Goal: Task Accomplishment & Management: Complete application form

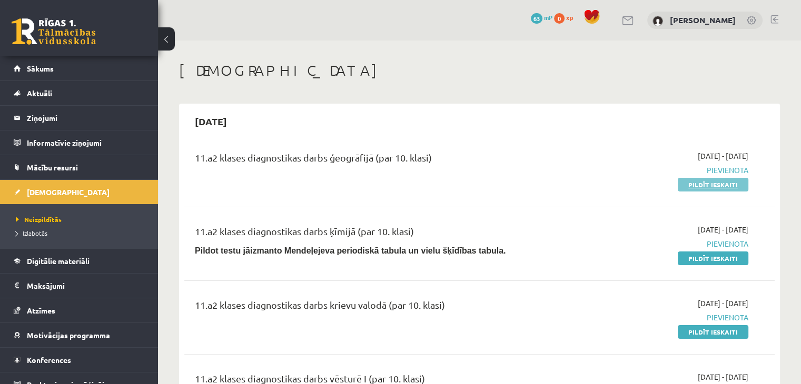
click at [728, 183] on link "Pildīt ieskaiti" at bounding box center [713, 185] width 71 height 14
click at [705, 186] on link "Pildīt ieskaiti" at bounding box center [713, 185] width 71 height 14
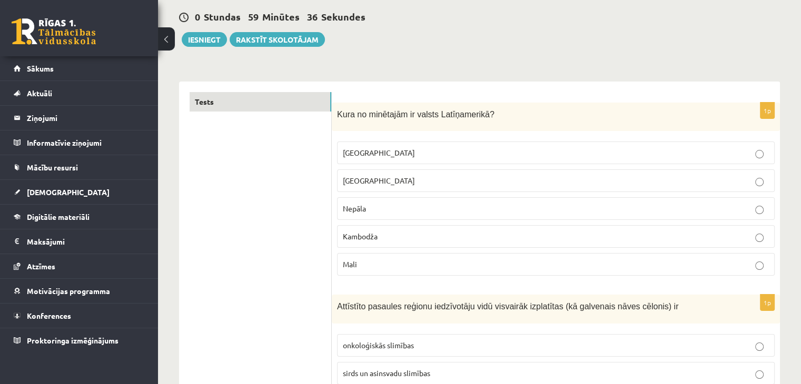
scroll to position [122, 0]
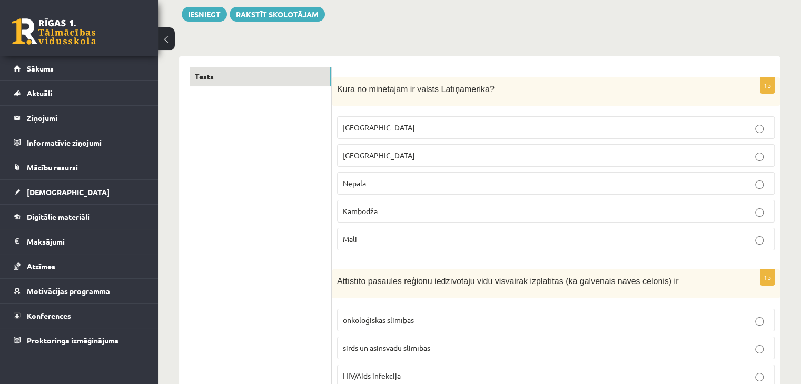
click at [550, 127] on p "Meksika" at bounding box center [556, 127] width 426 height 11
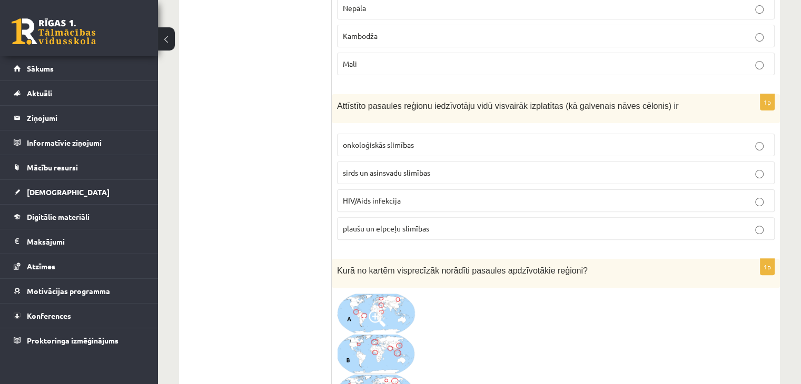
scroll to position [316, 0]
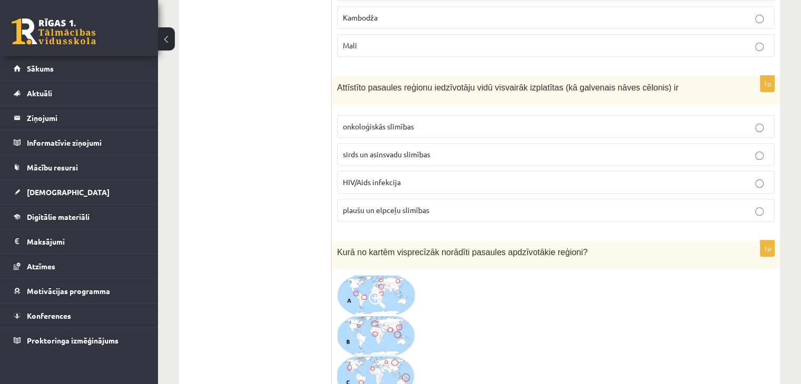
click at [630, 118] on label "onkoloģiskās slimības" at bounding box center [556, 126] width 438 height 23
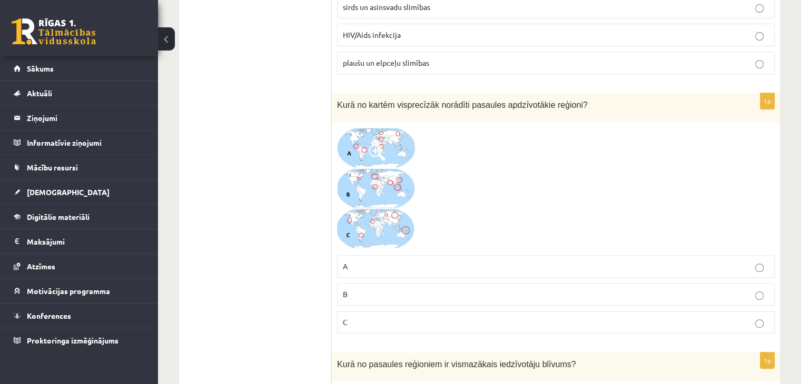
scroll to position [488, 0]
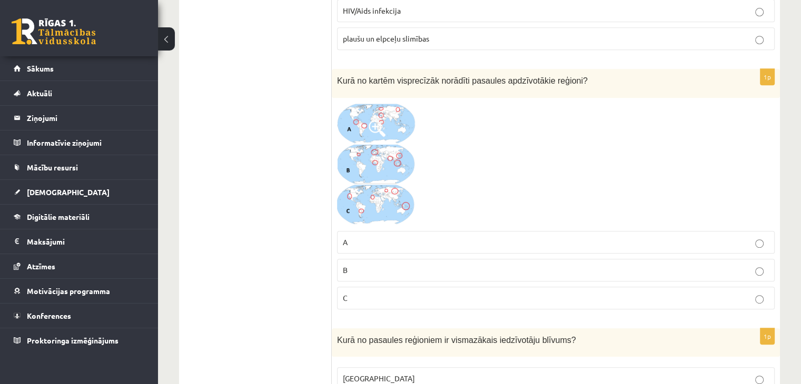
click at [361, 237] on p "A" at bounding box center [556, 242] width 426 height 11
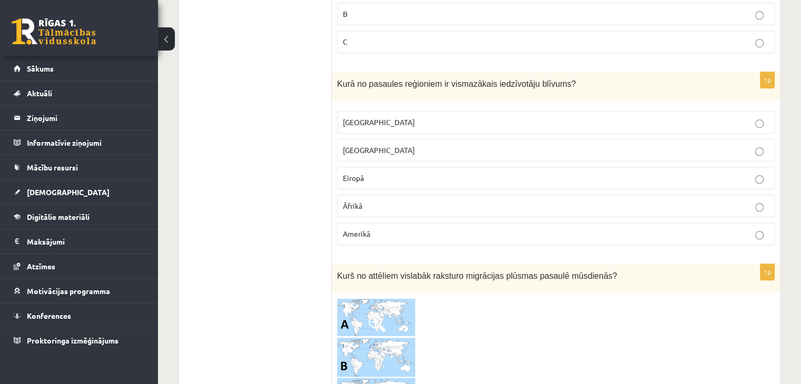
scroll to position [750, 0]
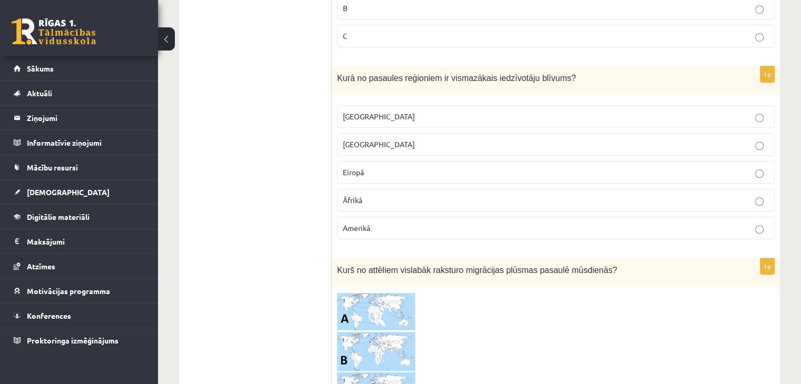
click at [387, 169] on p "Eiropā" at bounding box center [556, 172] width 426 height 11
click at [377, 105] on label "Austrālijā" at bounding box center [556, 116] width 438 height 23
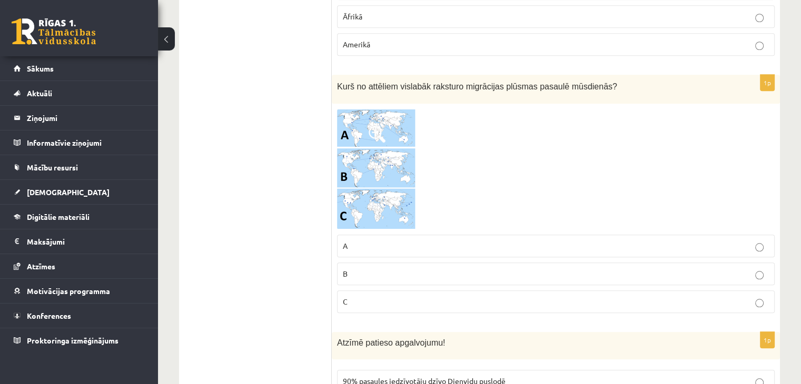
scroll to position [946, 0]
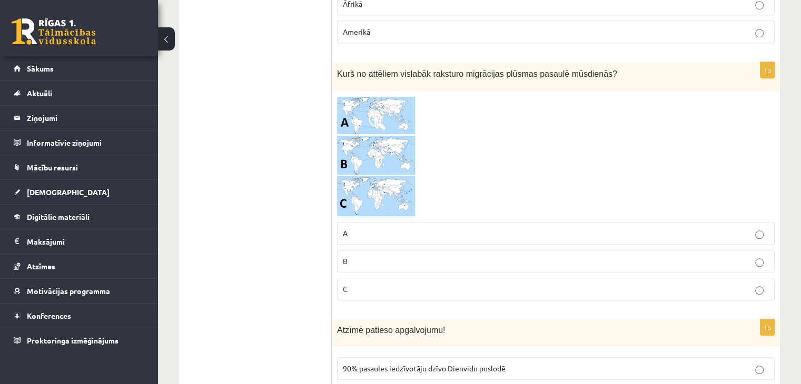
click at [370, 262] on label "B" at bounding box center [556, 261] width 438 height 23
click at [380, 114] on span at bounding box center [377, 121] width 17 height 17
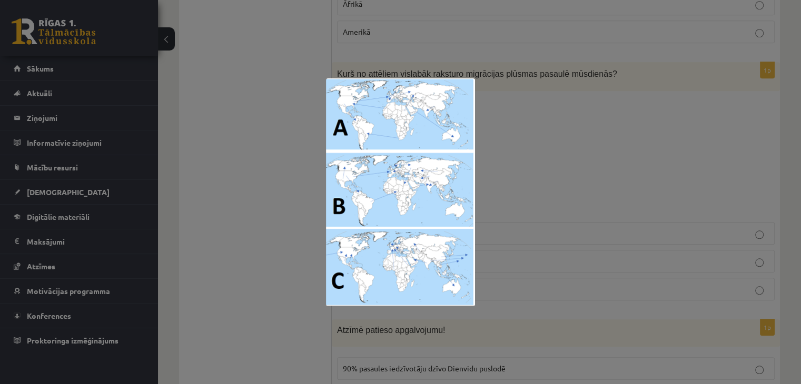
click at [531, 137] on div at bounding box center [400, 192] width 801 height 384
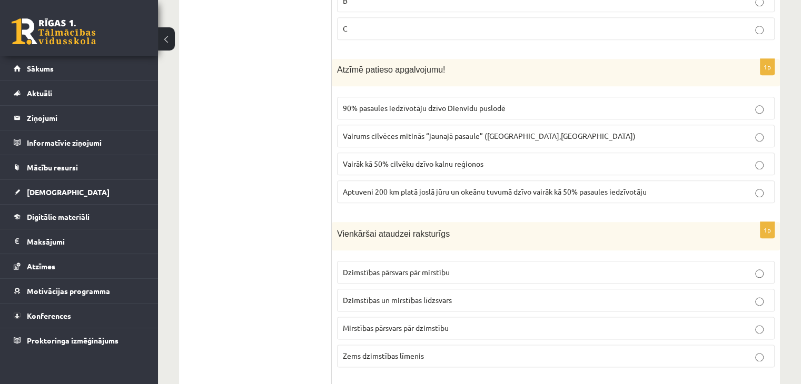
scroll to position [1228, 0]
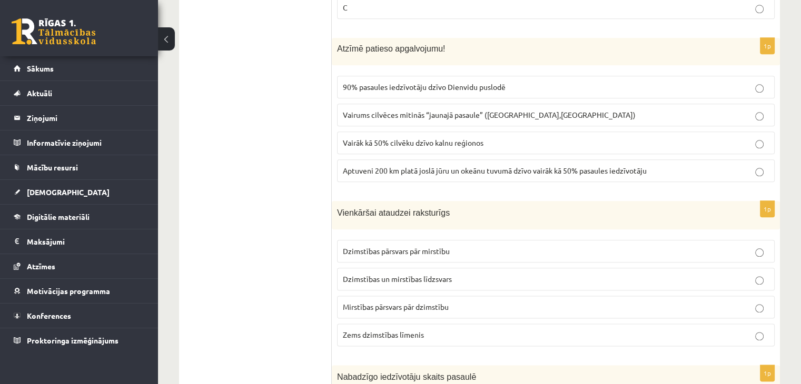
click at [448, 166] on span "Aptuveni 200 km platā joslā jūru un okeānu tuvumā dzīvo vairāk kā 50% pasaules …" at bounding box center [495, 170] width 304 height 9
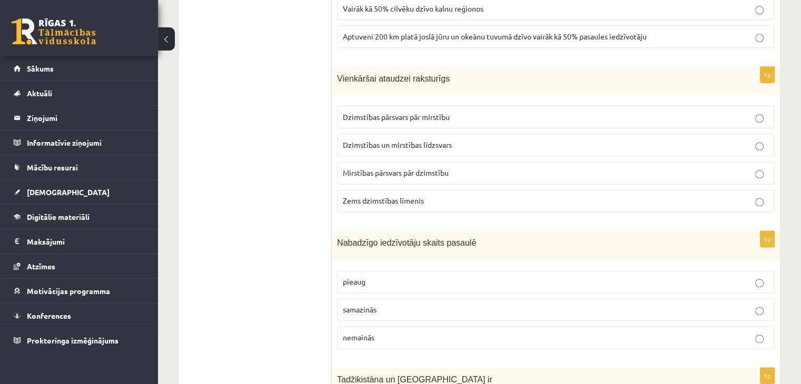
scroll to position [1369, 0]
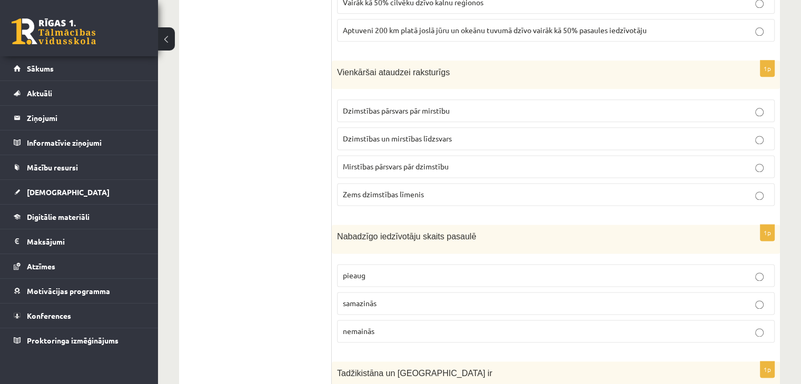
click at [504, 109] on p "Dzimstības pārsvars pār mirstību" at bounding box center [556, 110] width 426 height 11
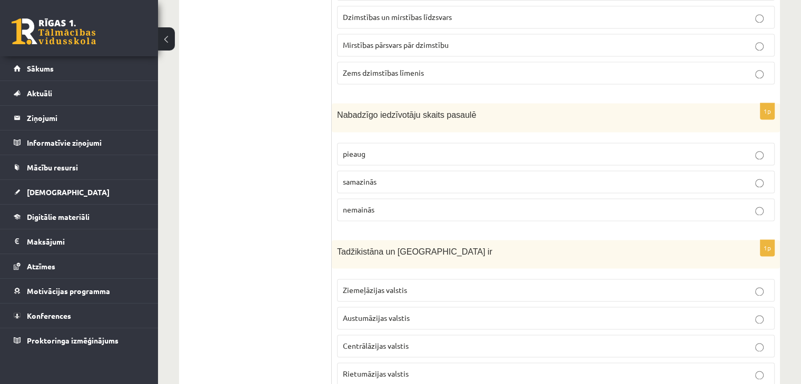
scroll to position [1496, 0]
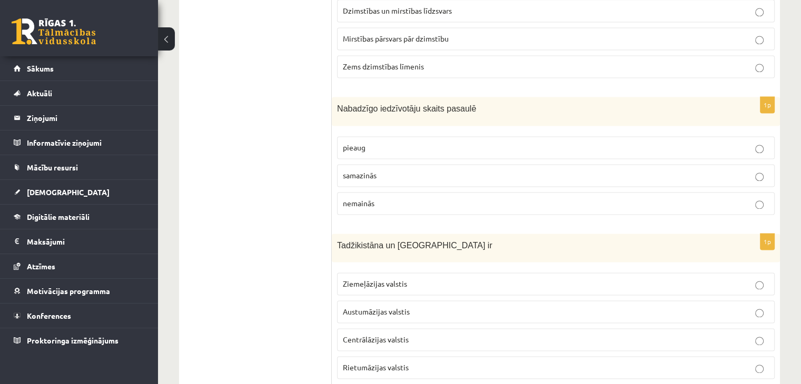
click at [412, 144] on p "pieaug" at bounding box center [556, 147] width 426 height 11
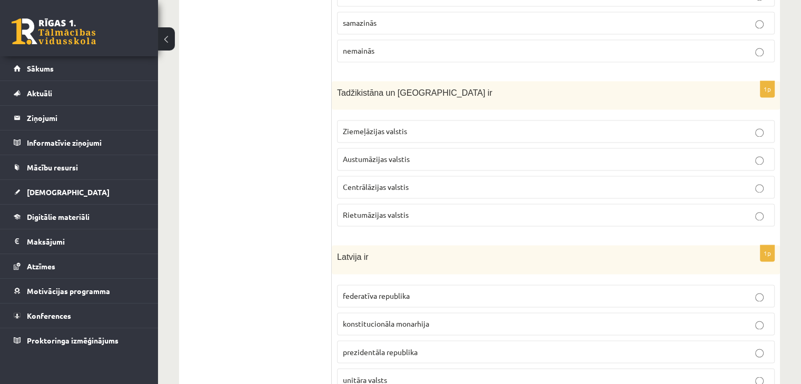
scroll to position [1662, 0]
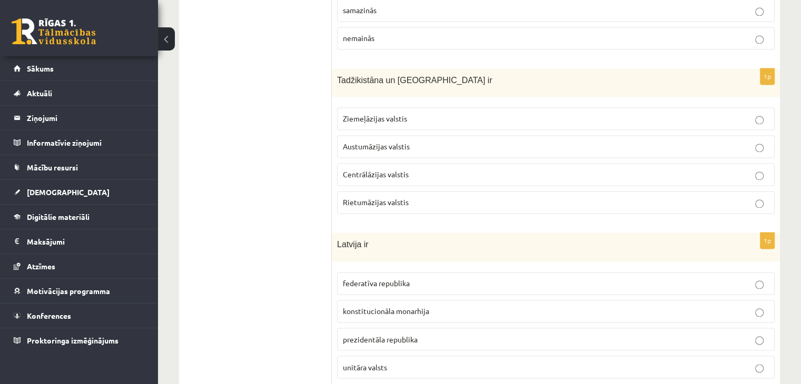
click at [443, 169] on p "Centrālāzijas valstis" at bounding box center [556, 174] width 426 height 11
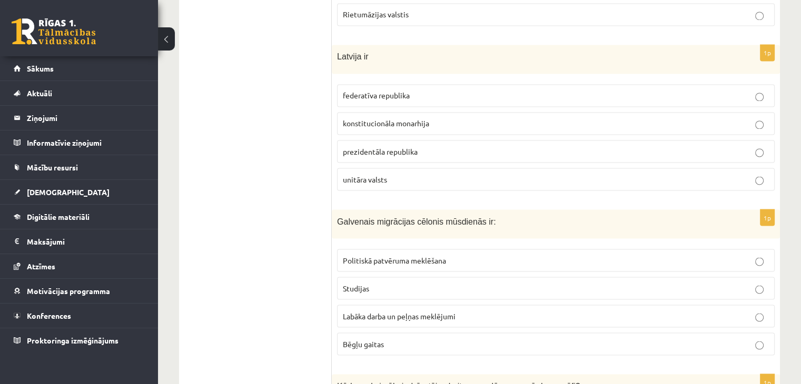
scroll to position [1856, 0]
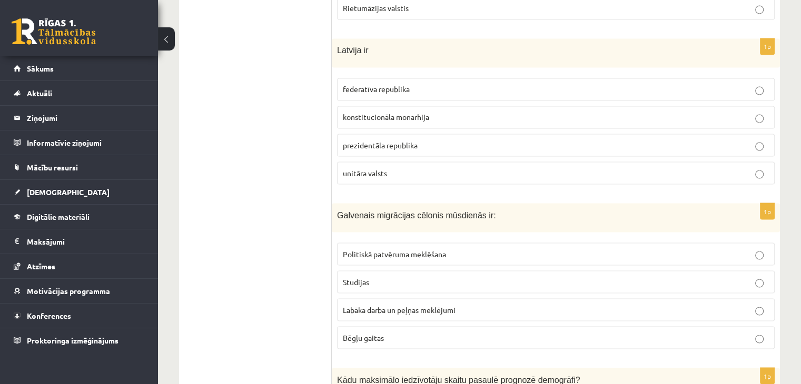
click at [478, 304] on p "Labāka darba un peļņas meklējumi" at bounding box center [556, 309] width 426 height 11
click at [411, 167] on p "unitāra valsts" at bounding box center [556, 172] width 426 height 11
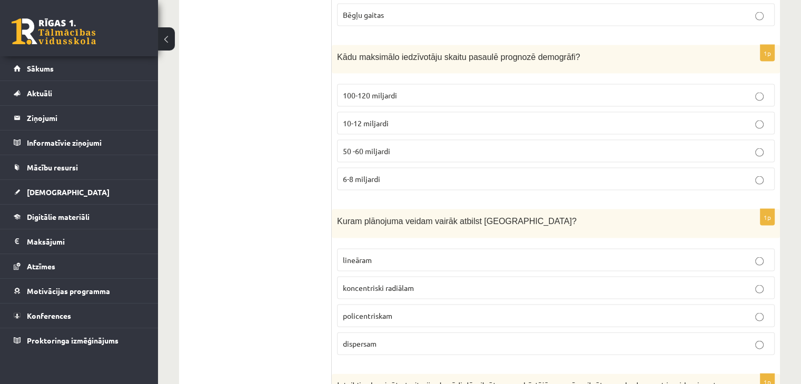
scroll to position [2191, 0]
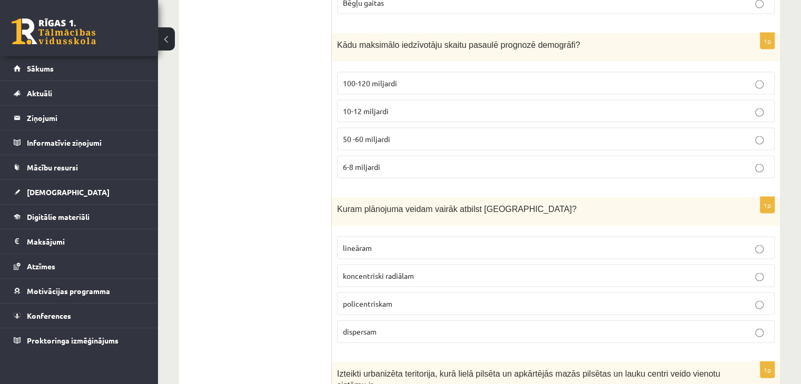
click at [477, 243] on p "lineāram" at bounding box center [556, 248] width 426 height 11
click at [459, 106] on p "10-12 miljardi" at bounding box center [556, 111] width 426 height 11
click at [390, 299] on span "policentriskam" at bounding box center [367, 303] width 49 height 9
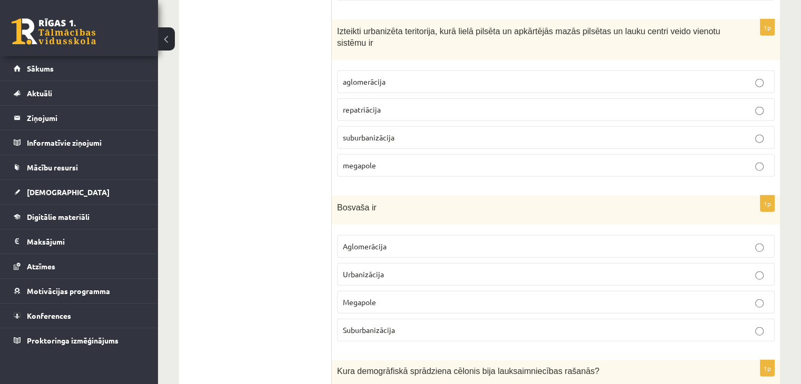
scroll to position [2540, 0]
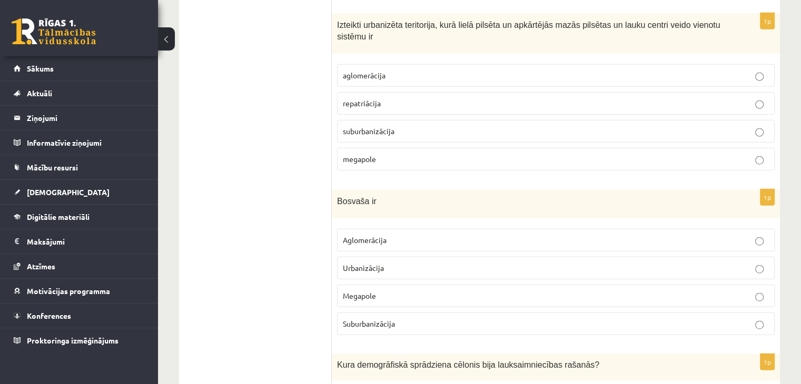
click at [382, 234] on label "Aglomerācija" at bounding box center [556, 240] width 438 height 23
click at [400, 70] on p "aglomerācija" at bounding box center [556, 75] width 426 height 11
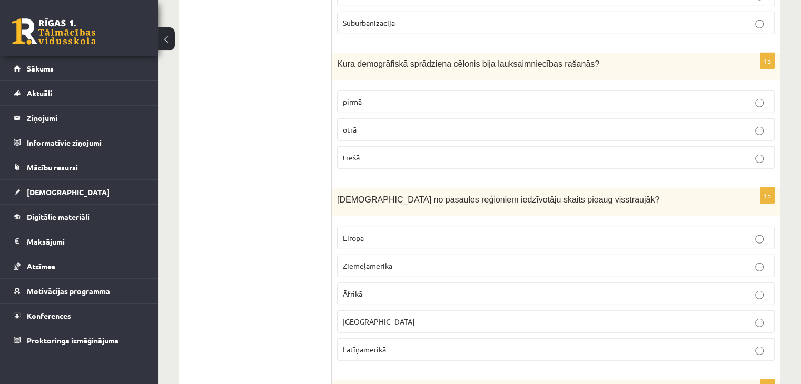
scroll to position [2848, 0]
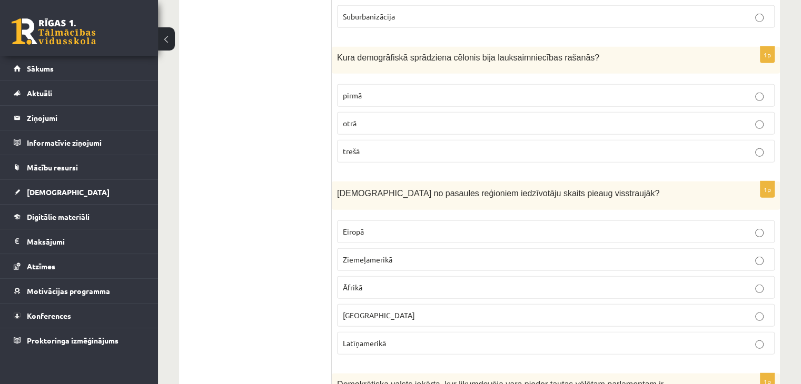
click at [518, 226] on p "Eiropā" at bounding box center [556, 231] width 426 height 11
click at [394, 90] on p "pirmā" at bounding box center [556, 95] width 426 height 11
click at [403, 282] on p "Āfrikā" at bounding box center [556, 287] width 426 height 11
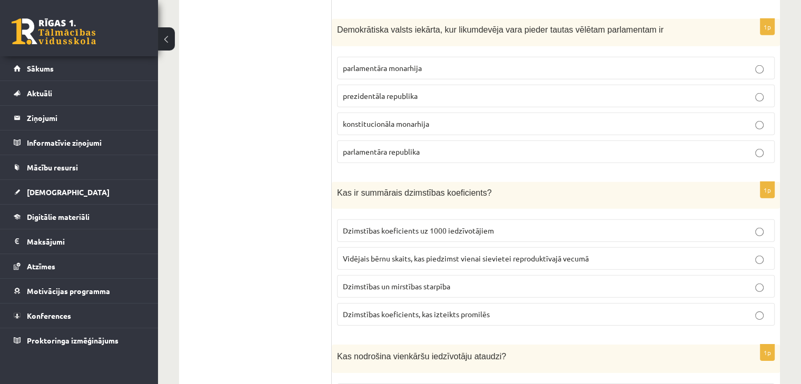
scroll to position [3208, 0]
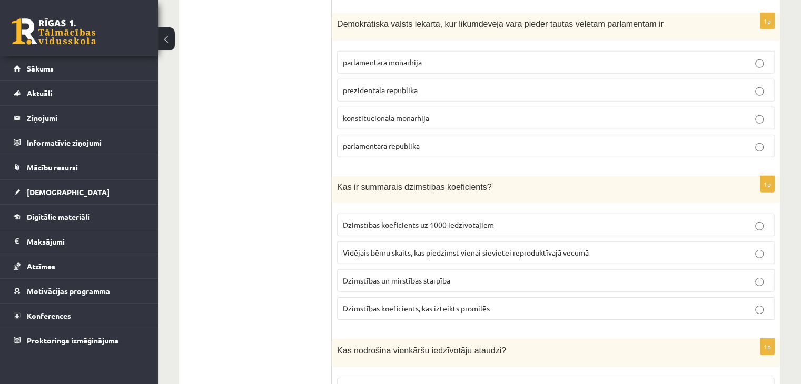
click at [395, 57] on span "parlamentāra monarhija" at bounding box center [382, 61] width 79 height 9
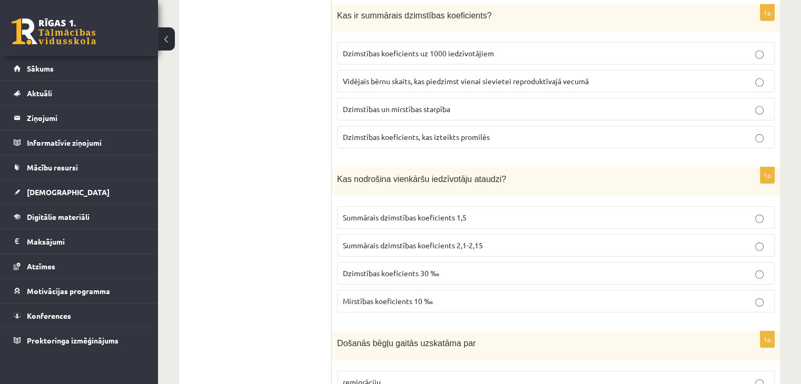
scroll to position [3374, 0]
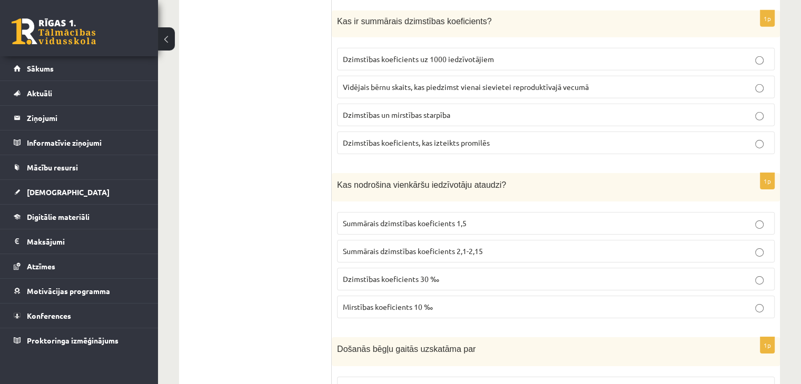
click at [525, 82] on p "Vidējais bērnu skaits, kas piedzimst vienai sievietei reproduktīvajā vecumā" at bounding box center [556, 87] width 426 height 11
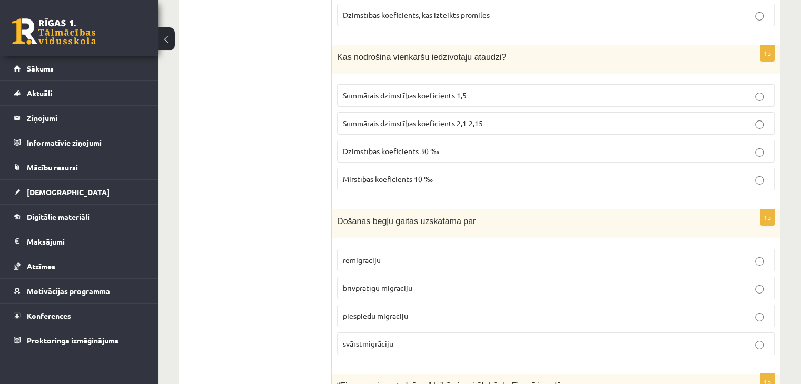
scroll to position [3508, 0]
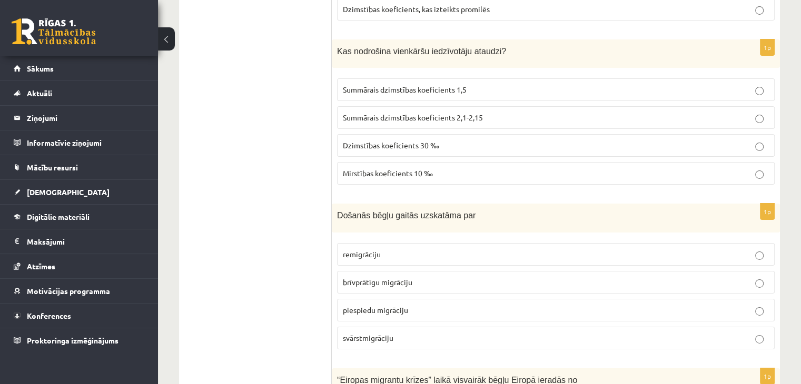
click at [552, 249] on p "remigrāciju" at bounding box center [556, 254] width 426 height 11
click at [491, 112] on p "Summārais dzimstības koeficients 2,1-2,15" at bounding box center [556, 117] width 426 height 11
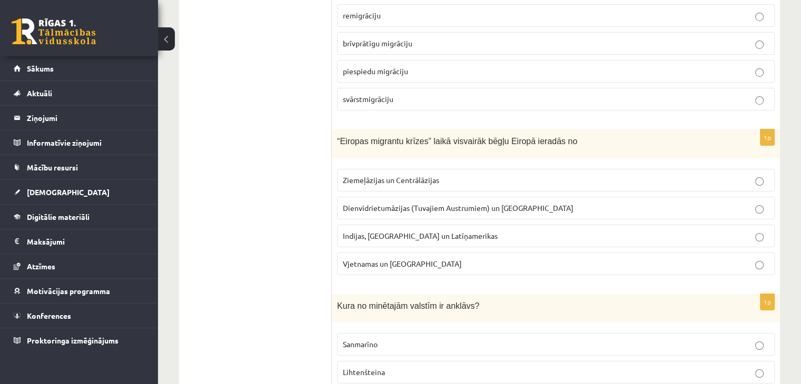
scroll to position [3753, 0]
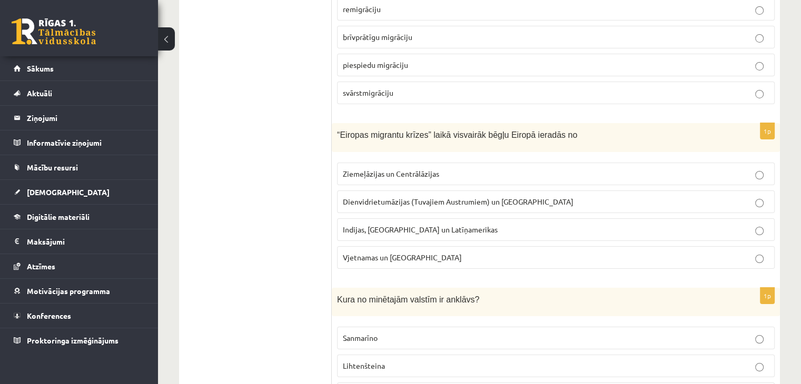
click at [495, 60] on p "piespiedu migrāciju" at bounding box center [556, 65] width 426 height 11
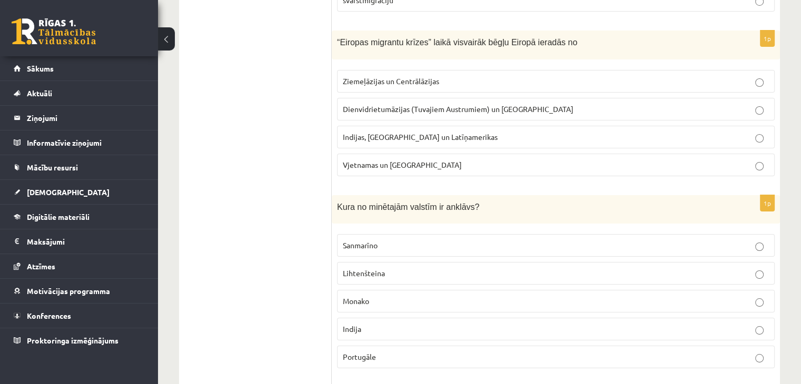
scroll to position [3852, 0]
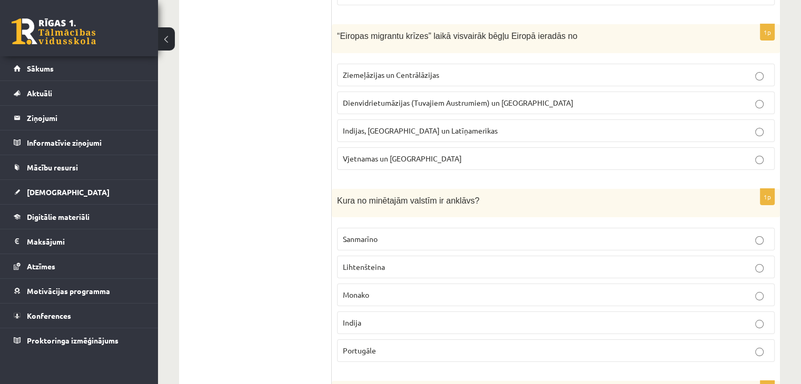
click at [395, 98] on span "Dienvidrietumāzijas (Tuvajiem Austrumiem) un Āfrikas" at bounding box center [458, 102] width 231 height 9
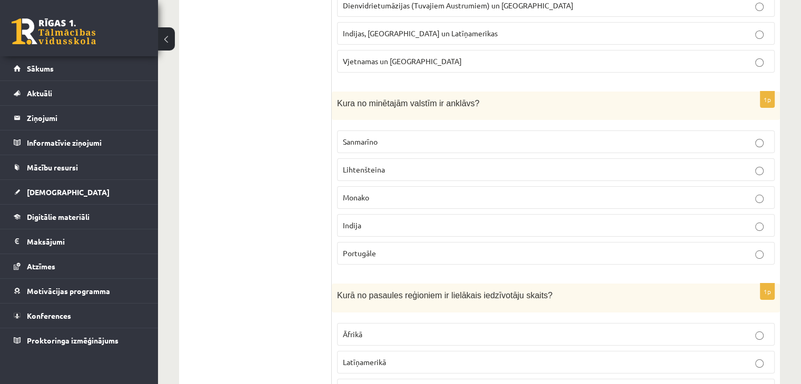
scroll to position [3968, 0]
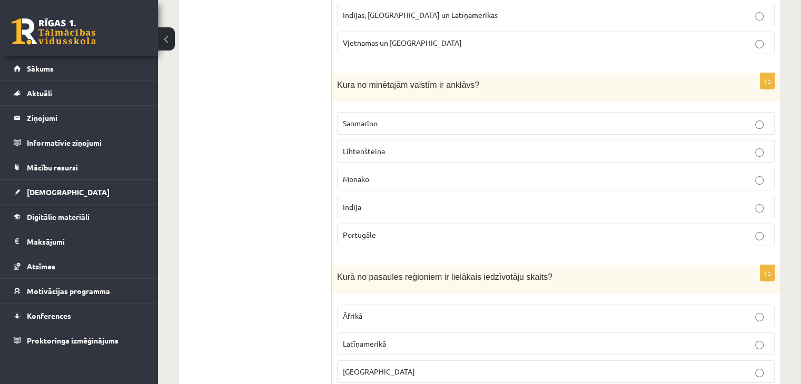
click at [419, 118] on p "Sanmarīno" at bounding box center [556, 123] width 426 height 11
click at [421, 140] on label "Lihtenšteina" at bounding box center [556, 151] width 438 height 23
click at [409, 118] on p "Sanmarīno" at bounding box center [556, 123] width 426 height 11
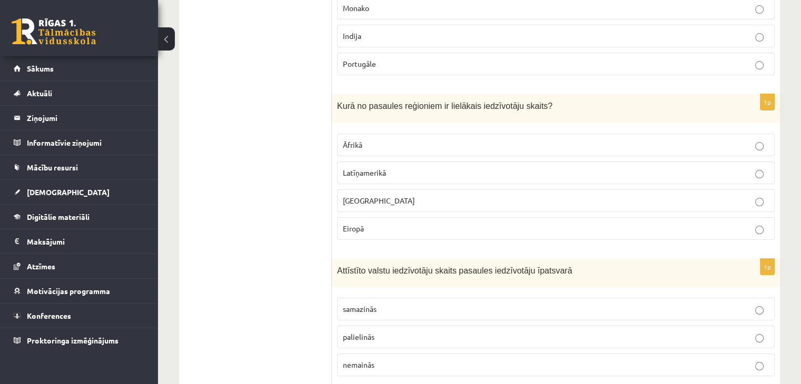
scroll to position [4146, 0]
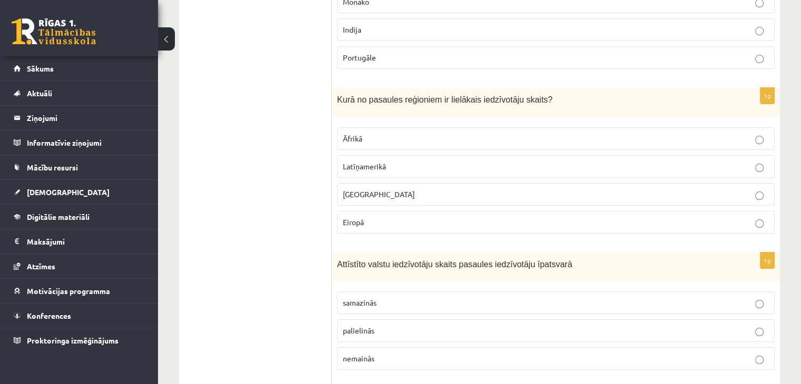
click at [693, 133] on p "Āfrikā" at bounding box center [556, 138] width 426 height 11
click at [369, 189] on p "Āzijā" at bounding box center [556, 194] width 426 height 11
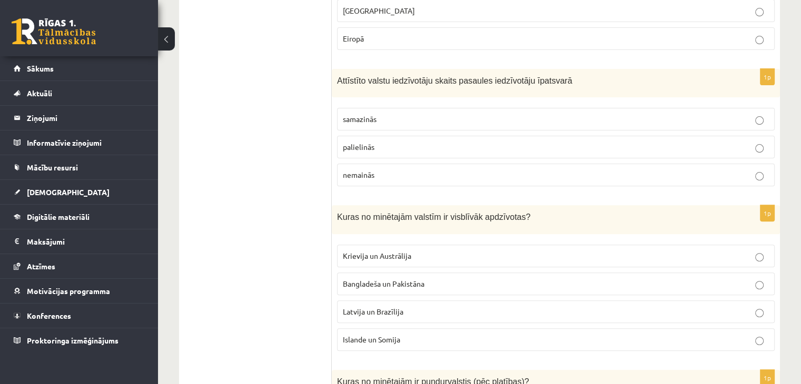
scroll to position [4342, 0]
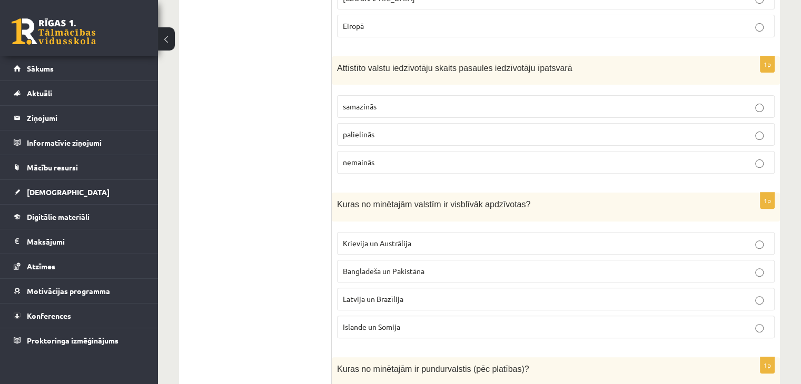
click at [577, 95] on label "samazinās" at bounding box center [556, 106] width 438 height 23
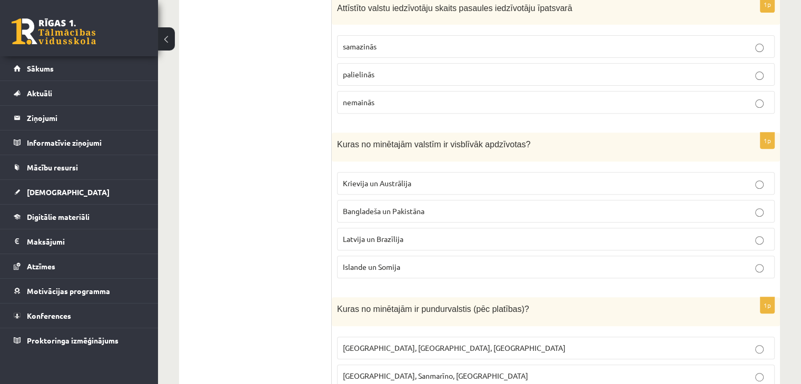
scroll to position [4408, 0]
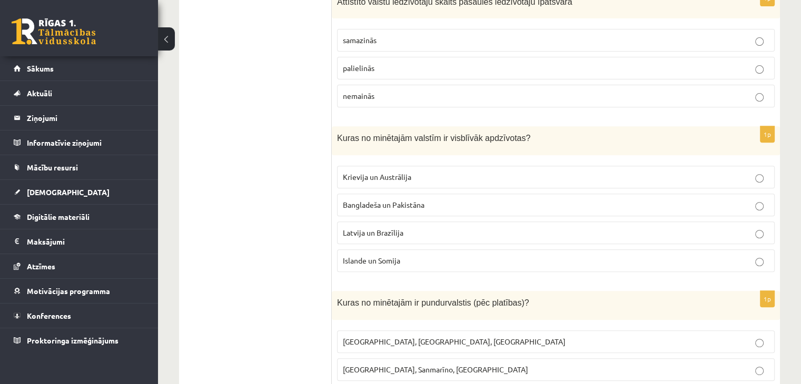
click at [655, 172] on p "Krievija un Austrālija" at bounding box center [556, 177] width 426 height 11
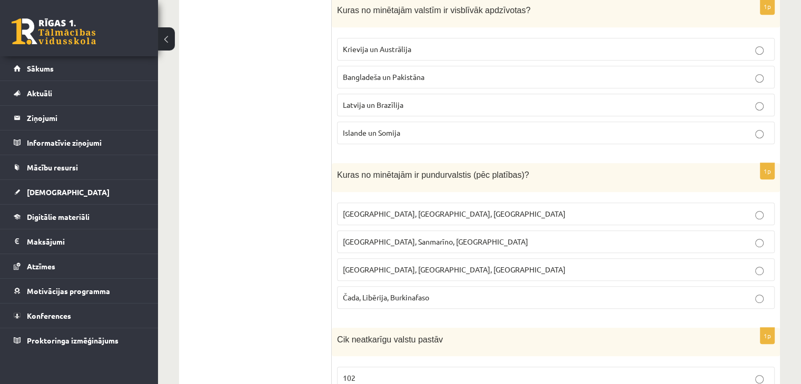
scroll to position [4549, 0]
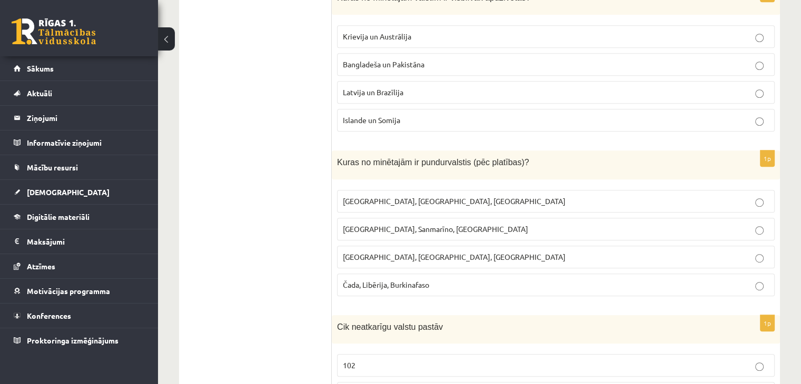
click at [421, 224] on span "Monako, Sanmarīno, Luksemburga" at bounding box center [435, 228] width 185 height 9
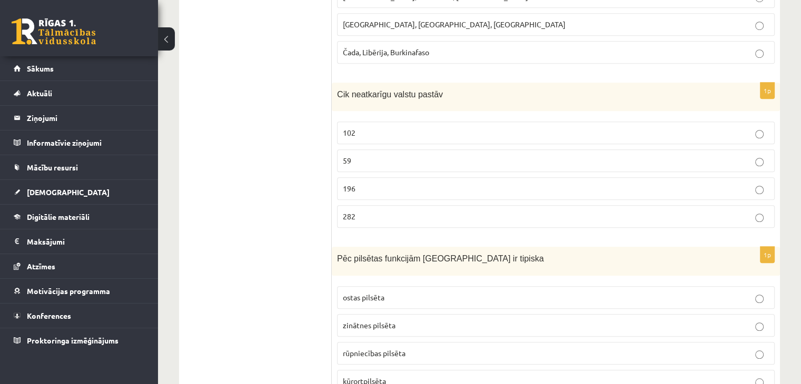
scroll to position [4770, 0]
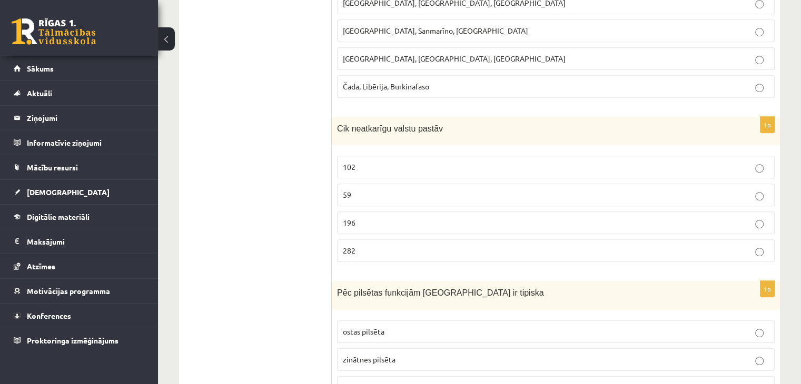
scroll to position [4754, 0]
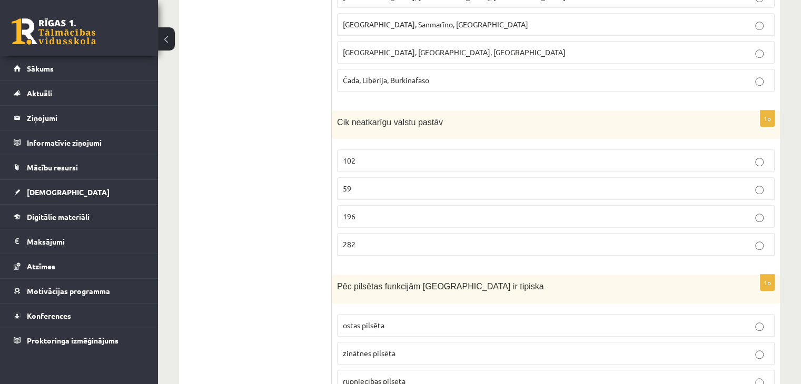
click at [494, 211] on p "196" at bounding box center [556, 216] width 426 height 11
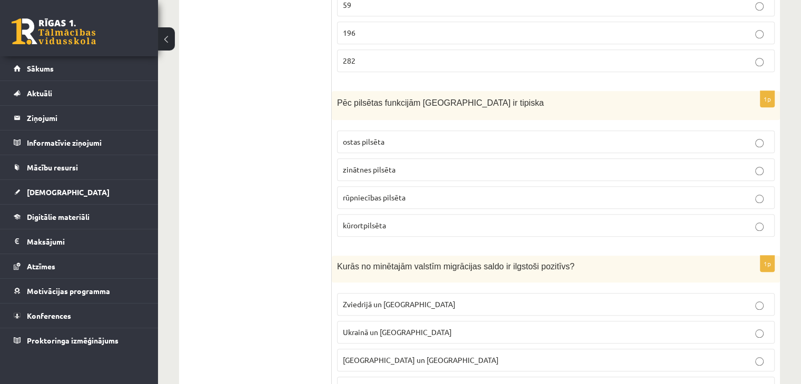
scroll to position [4965, 0]
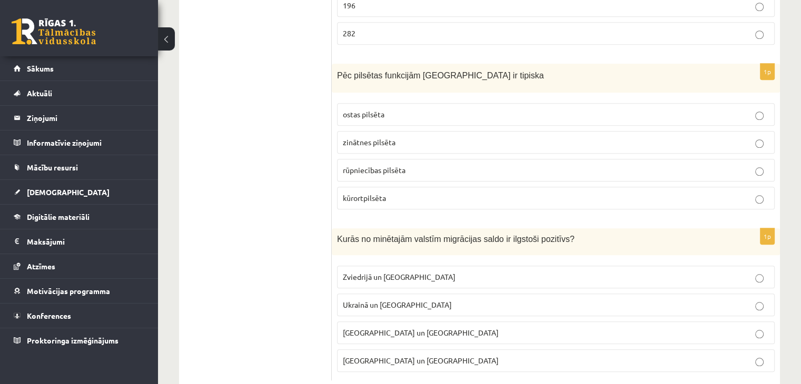
click at [573, 272] on p "Zviedrijā un ASV" at bounding box center [556, 277] width 426 height 11
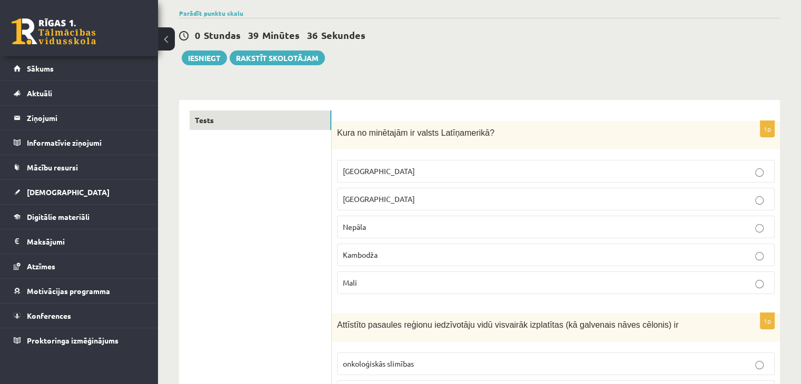
scroll to position [0, 0]
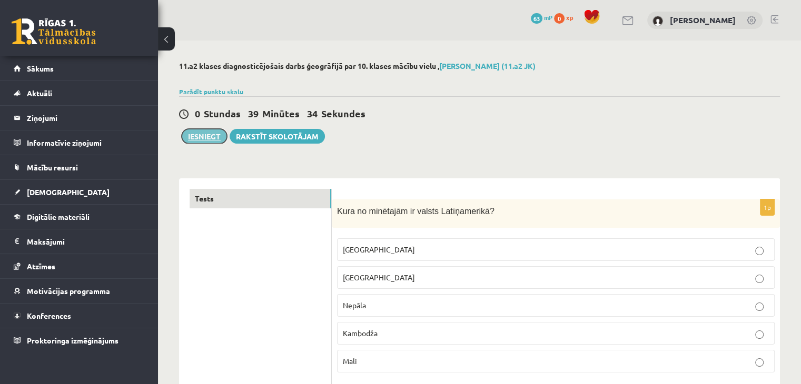
click at [190, 137] on button "Iesniegt" at bounding box center [204, 136] width 45 height 15
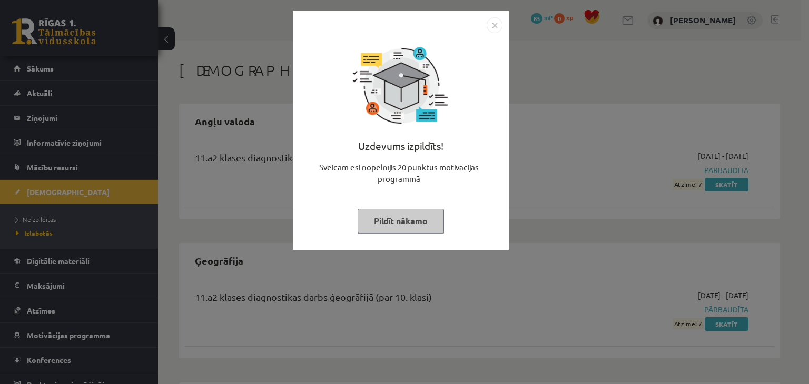
click at [418, 221] on button "Pildīt nākamo" at bounding box center [401, 221] width 86 height 24
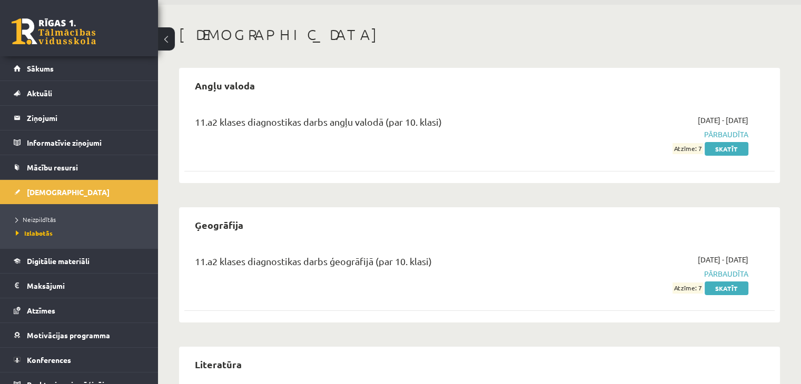
scroll to position [15, 0]
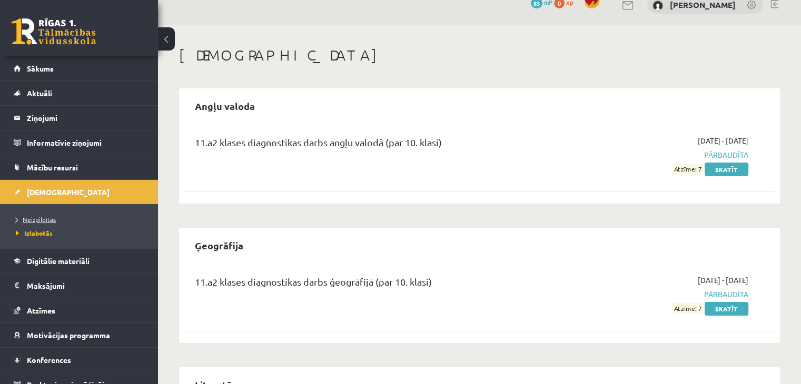
drag, startPoint x: 48, startPoint y: 218, endPoint x: 33, endPoint y: 217, distance: 15.3
click at [33, 217] on span "Neizpildītās" at bounding box center [36, 219] width 40 height 8
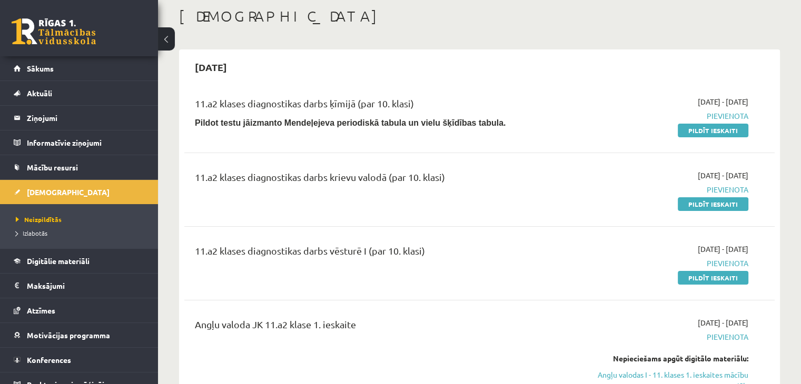
scroll to position [40, 0]
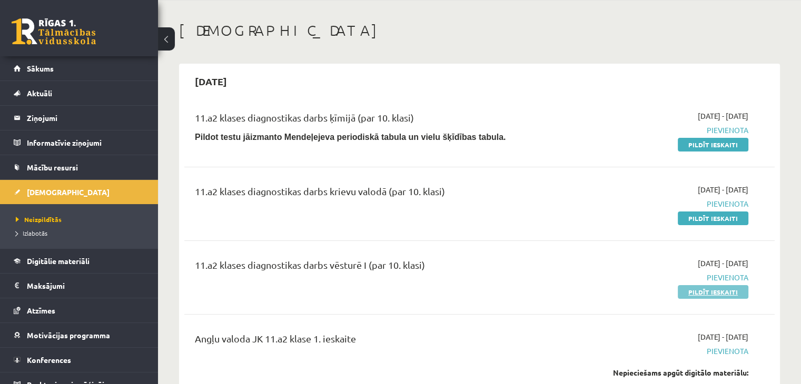
click at [701, 292] on link "Pildīt ieskaiti" at bounding box center [713, 292] width 71 height 14
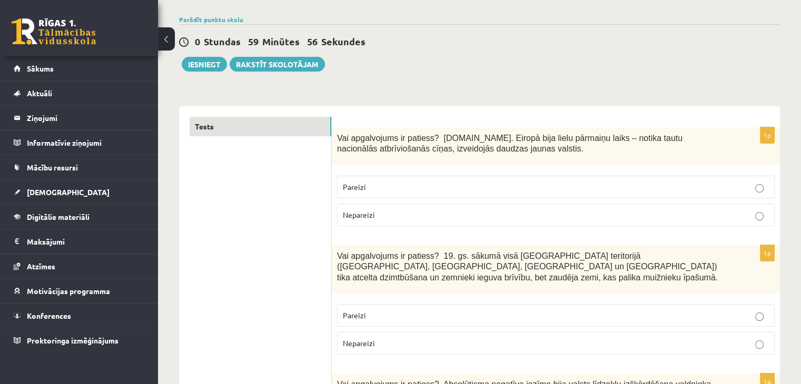
scroll to position [114, 0]
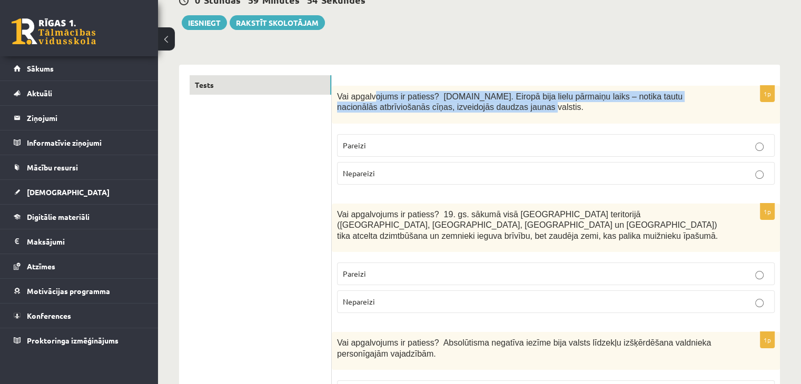
drag, startPoint x: 373, startPoint y: 97, endPoint x: 452, endPoint y: 105, distance: 79.3
click at [452, 105] on p "Vai apgalvojums ir patiess? 19.gs. Eiropā bija lielu pārmaiņu laiks – notika ta…" at bounding box center [529, 102] width 385 height 22
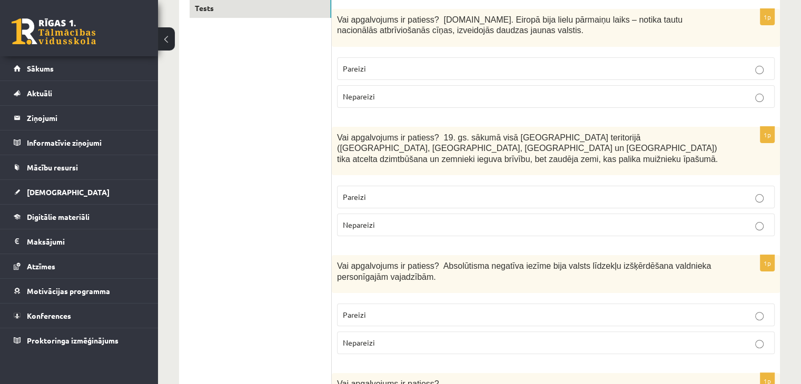
scroll to position [195, 0]
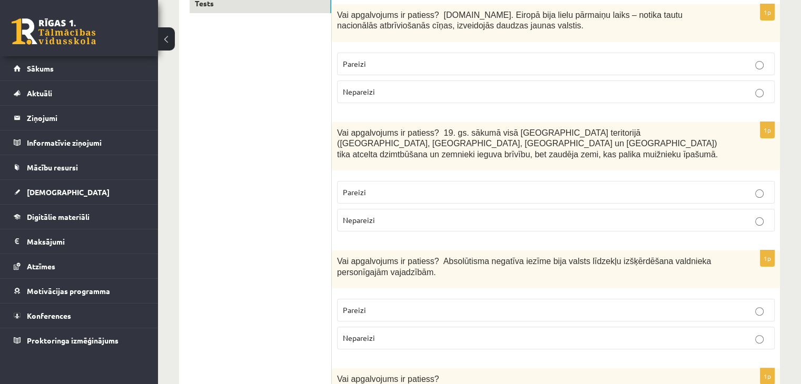
click at [549, 51] on fieldset "Pareizi Nepareizi" at bounding box center [556, 76] width 438 height 59
click at [564, 60] on p "Pareizi" at bounding box center [556, 63] width 426 height 11
click at [457, 187] on p "Pareizi" at bounding box center [556, 192] width 426 height 11
click at [370, 305] on p "Pareizi" at bounding box center [556, 310] width 426 height 11
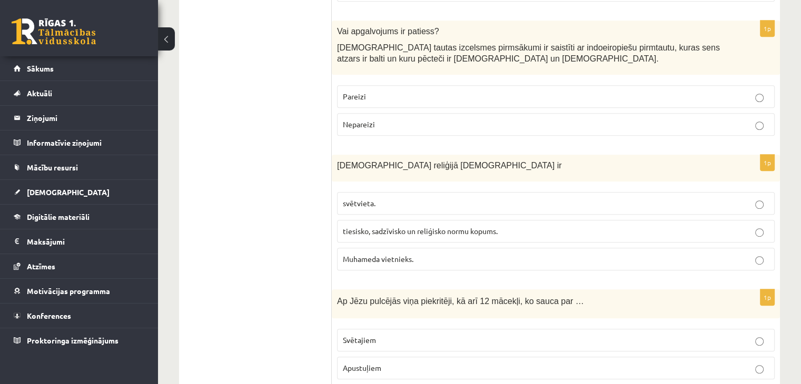
scroll to position [558, 0]
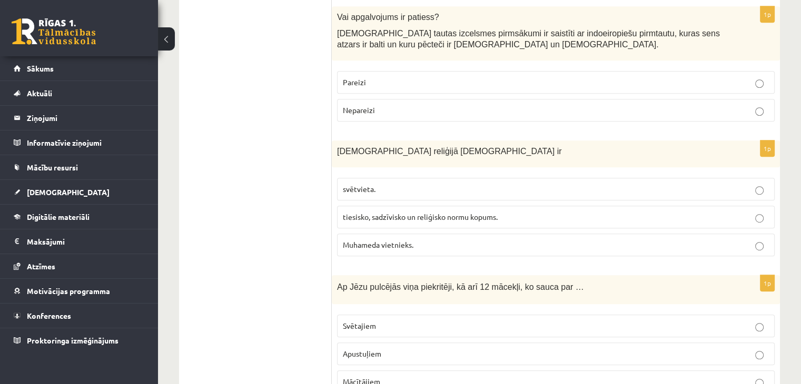
click at [417, 77] on p "Pareizi" at bounding box center [556, 82] width 426 height 11
click at [381, 212] on p "tiesisko, sadzīvisko un reliģisko normu kopums." at bounding box center [556, 217] width 426 height 11
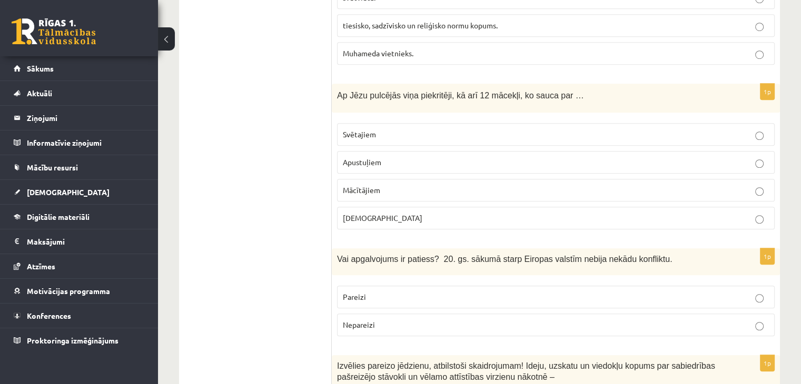
scroll to position [763, 0]
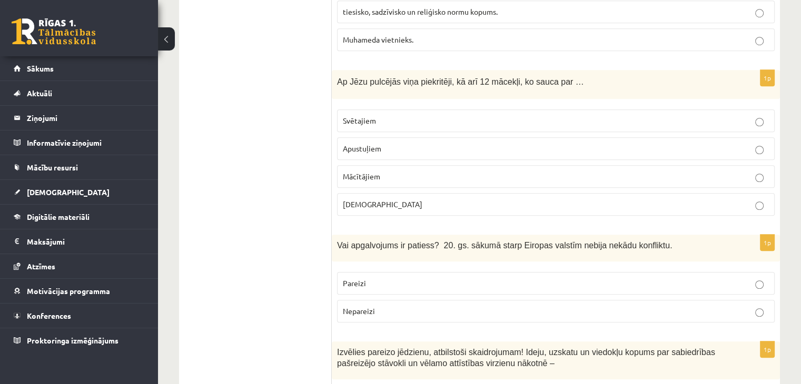
click at [622, 143] on p "Apustuļiem" at bounding box center [556, 148] width 426 height 11
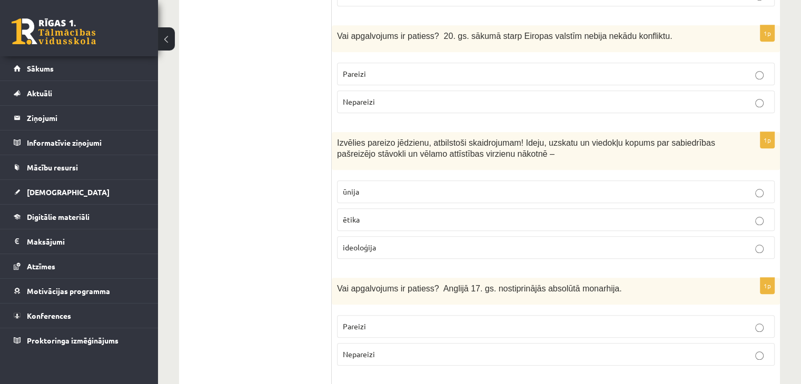
scroll to position [986, 0]
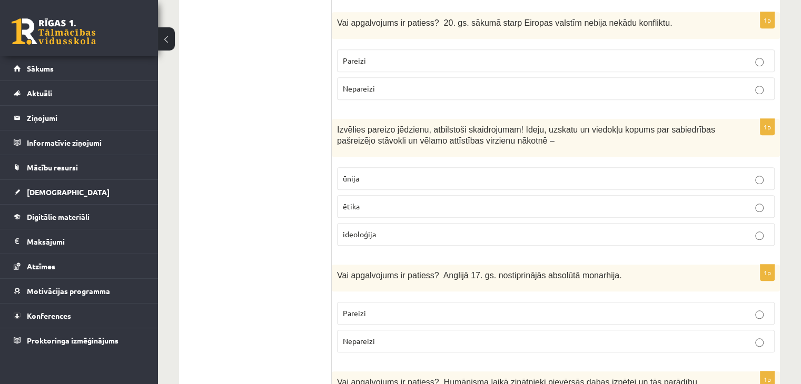
click at [465, 55] on p "Pareizi" at bounding box center [556, 60] width 426 height 11
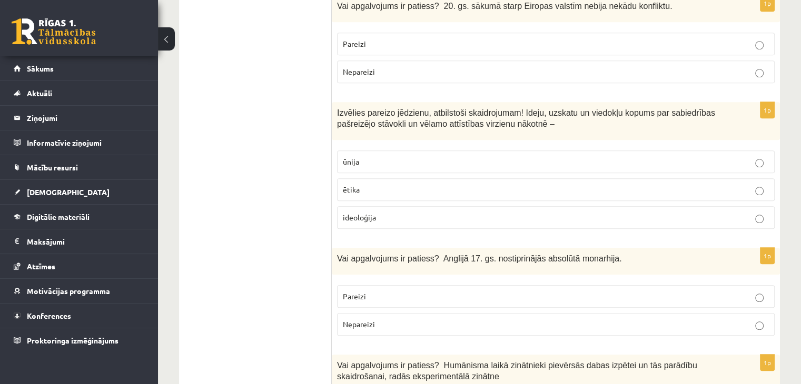
scroll to position [979, 0]
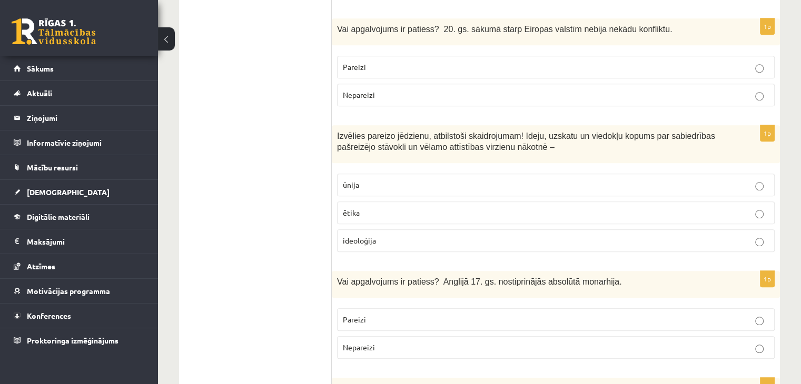
click at [586, 90] on p "Nepareizi" at bounding box center [556, 95] width 426 height 11
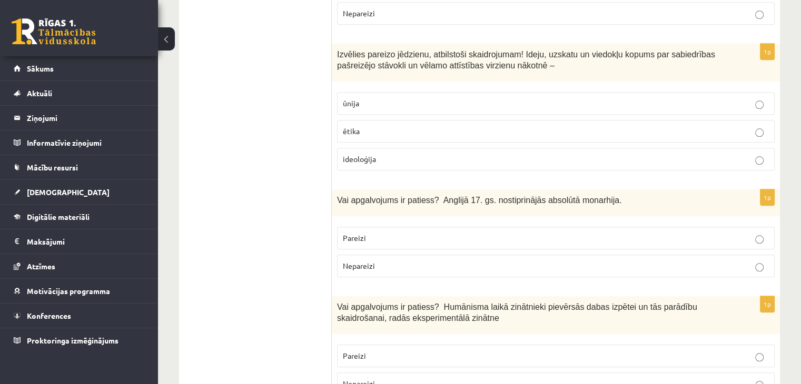
scroll to position [1066, 0]
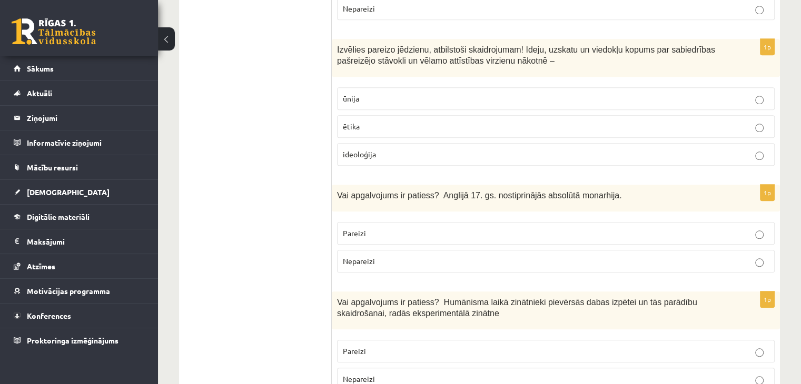
click at [719, 149] on p "ideoloģija" at bounding box center [556, 154] width 426 height 11
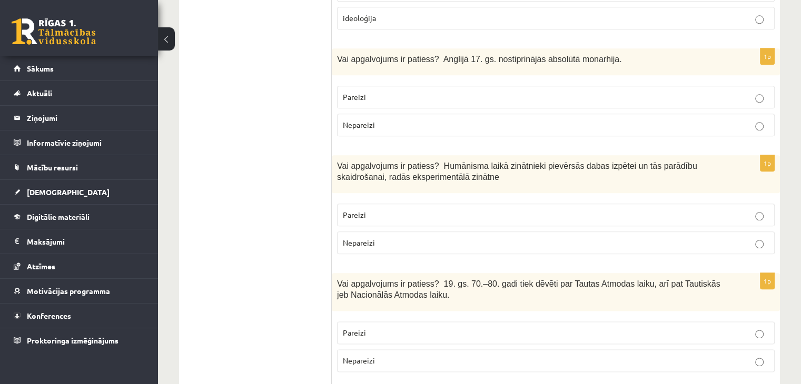
scroll to position [1221, 0]
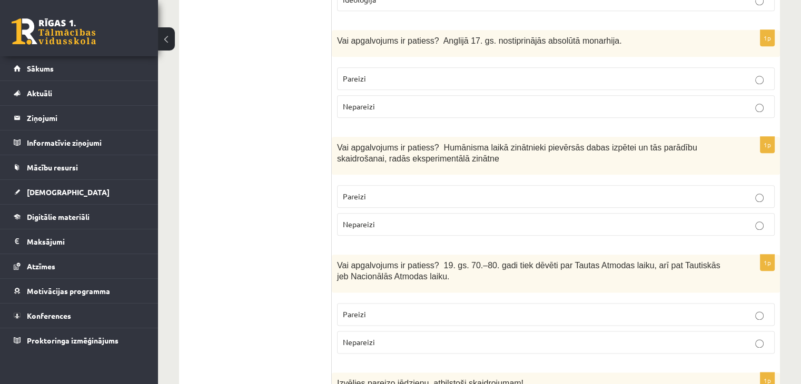
click at [697, 101] on p "Nepareizi" at bounding box center [556, 106] width 426 height 11
click at [630, 191] on p "Pareizi" at bounding box center [556, 196] width 426 height 11
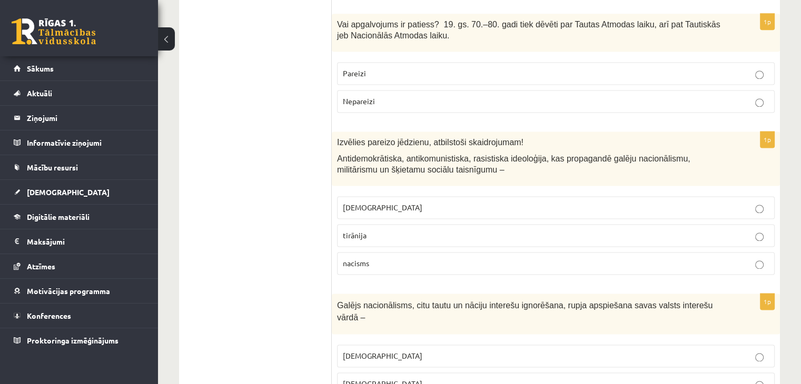
scroll to position [1466, 0]
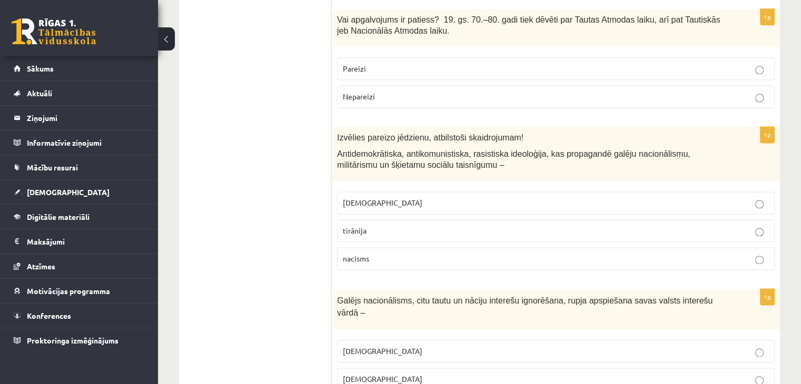
click at [477, 63] on p "Pareizi" at bounding box center [556, 68] width 426 height 11
click at [379, 197] on p "fašisms" at bounding box center [556, 202] width 426 height 11
click at [390, 346] on p "šovinisms" at bounding box center [556, 351] width 426 height 11
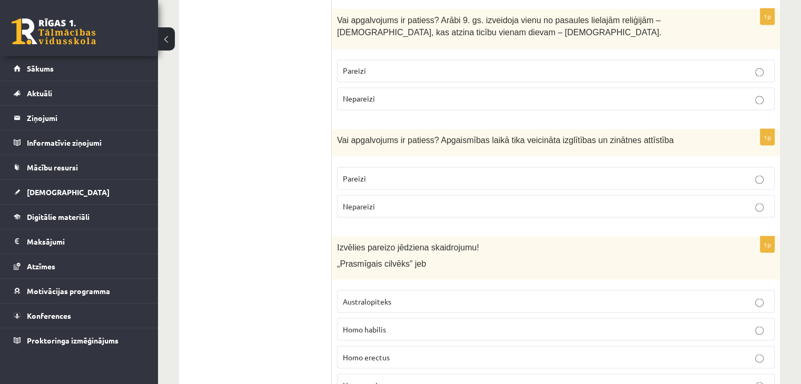
scroll to position [1881, 0]
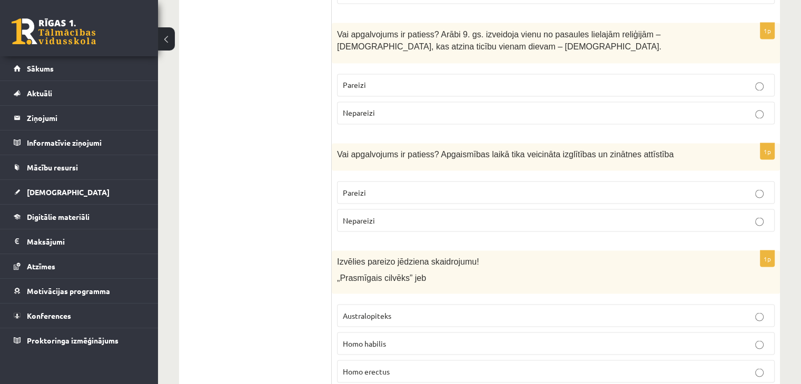
click at [449, 80] on p "Pareizi" at bounding box center [556, 85] width 426 height 11
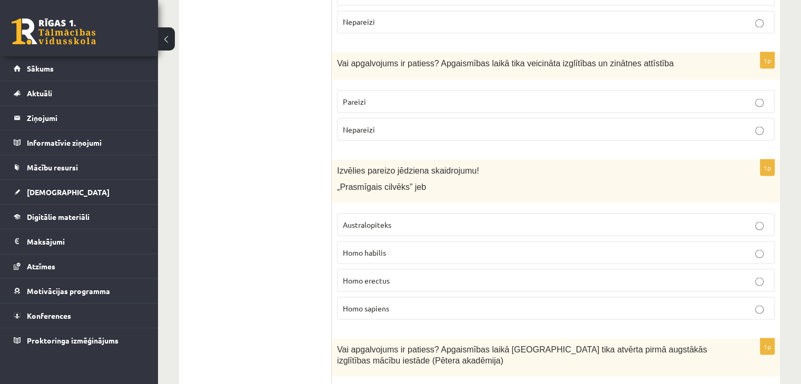
scroll to position [1982, 0]
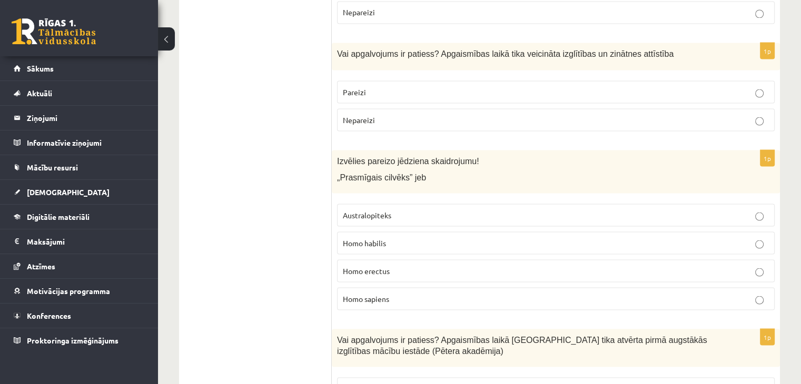
click at [532, 81] on label "Pareizi" at bounding box center [556, 92] width 438 height 23
click at [392, 237] on p "Homo habilis" at bounding box center [556, 242] width 426 height 11
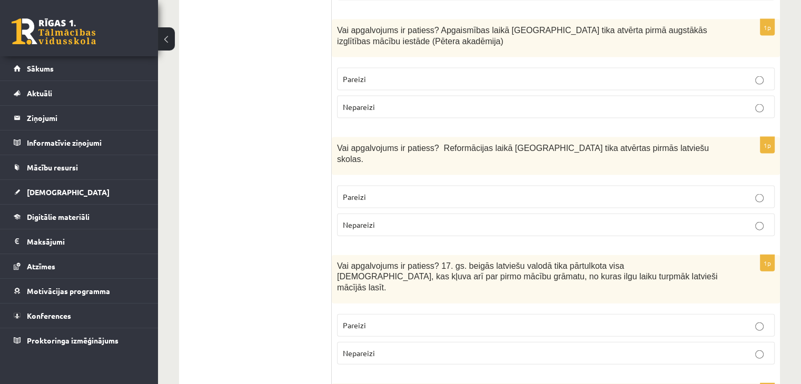
scroll to position [2283, 0]
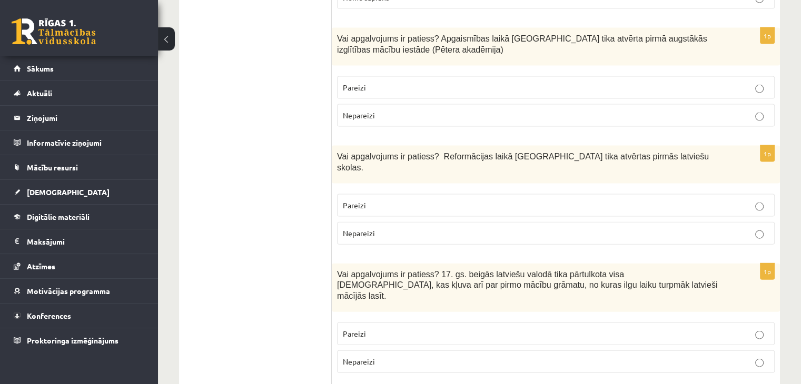
click at [495, 82] on p "Pareizi" at bounding box center [556, 87] width 426 height 11
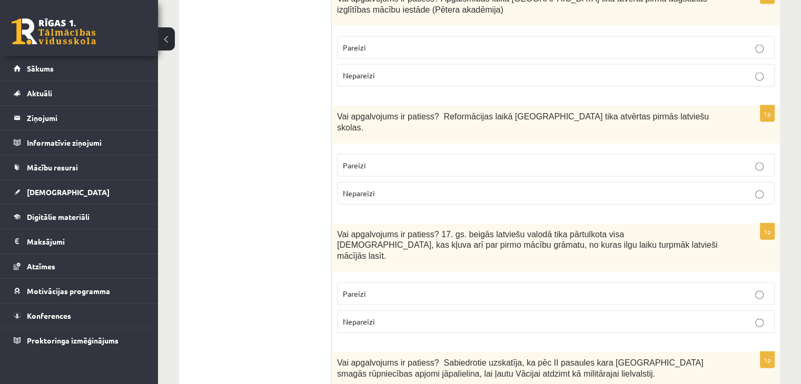
scroll to position [2327, 0]
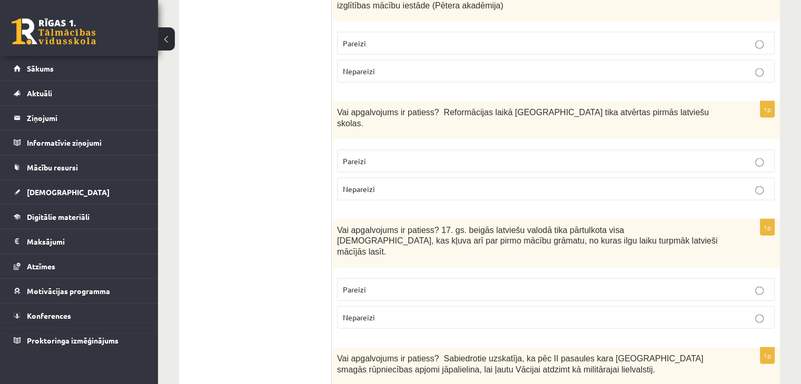
click at [361, 156] on span "Pareizi" at bounding box center [354, 160] width 23 height 9
click at [380, 279] on label "Pareizi" at bounding box center [556, 290] width 438 height 23
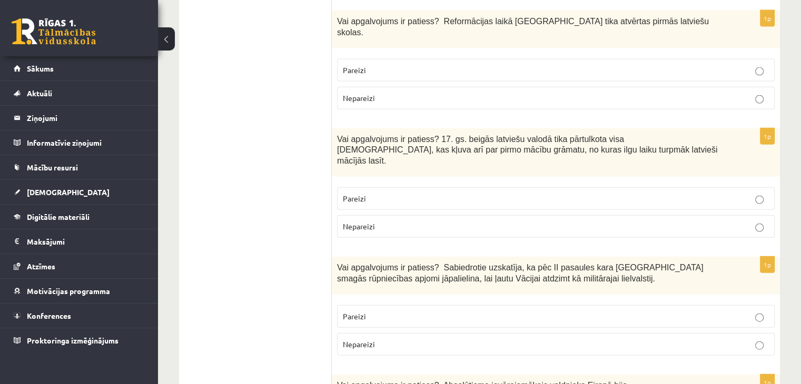
scroll to position [2432, 0]
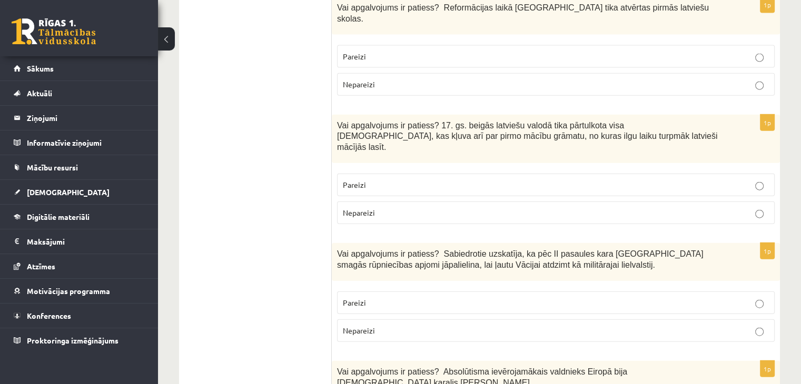
click at [626, 325] on p "Nepareizi" at bounding box center [556, 330] width 426 height 11
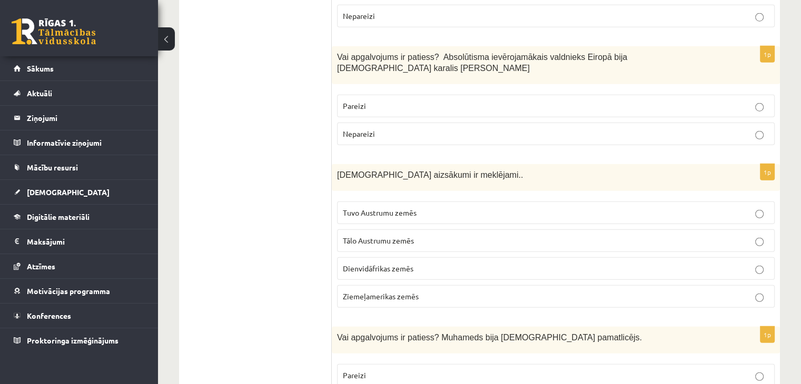
scroll to position [2742, 0]
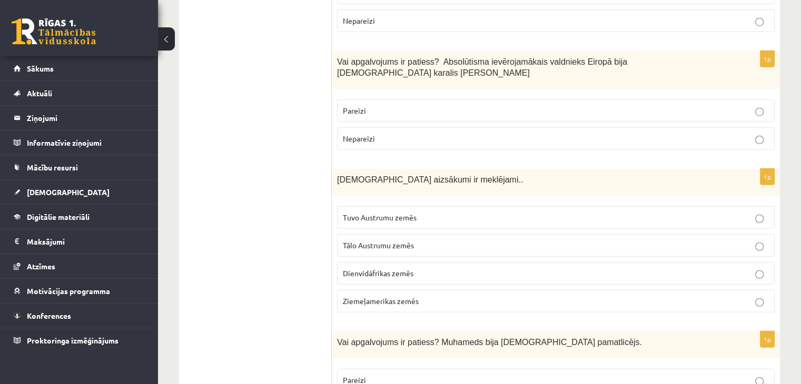
click at [524, 105] on p "Pareizi" at bounding box center [556, 110] width 426 height 11
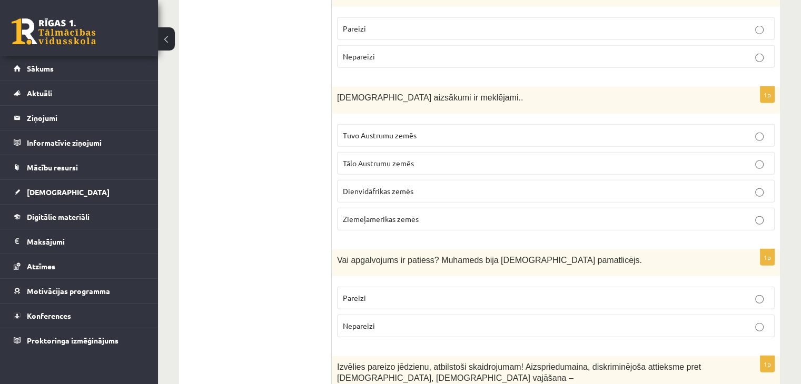
scroll to position [2833, 0]
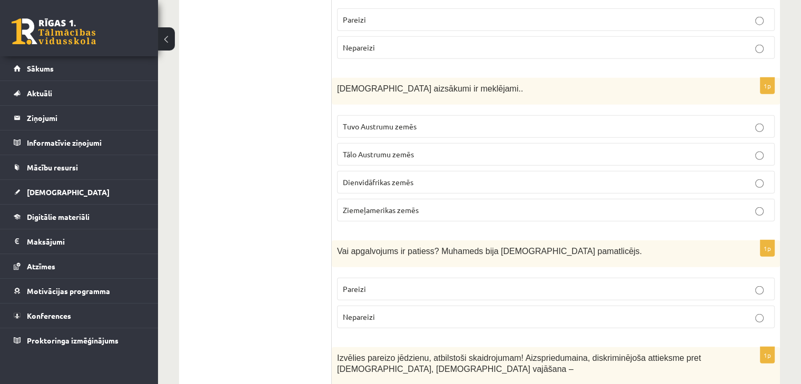
click at [482, 121] on p "Tuvo Austrumu zemēs" at bounding box center [556, 126] width 426 height 11
click at [398, 284] on p "Pareizi" at bounding box center [556, 289] width 426 height 11
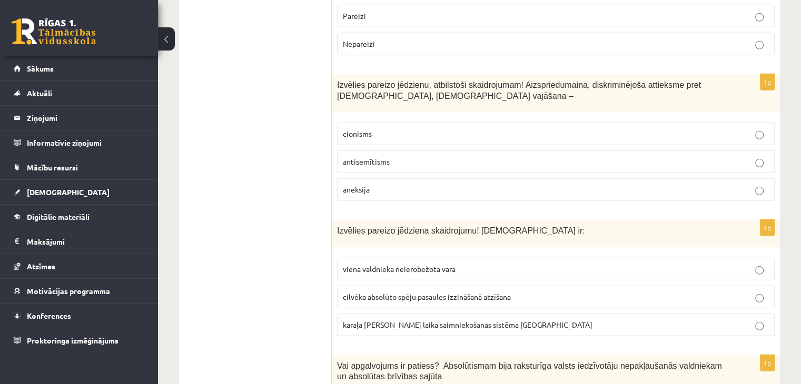
scroll to position [3111, 0]
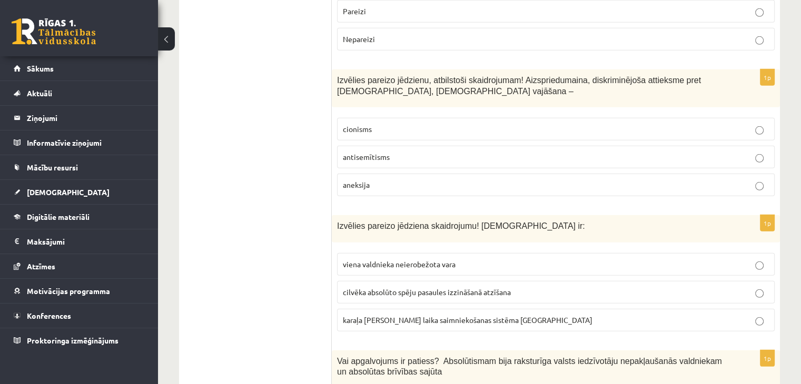
click at [743, 152] on p "antisemītisms" at bounding box center [556, 157] width 426 height 11
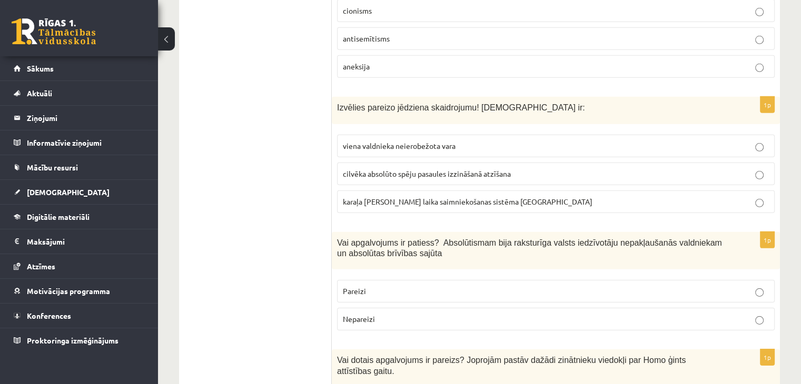
scroll to position [3235, 0]
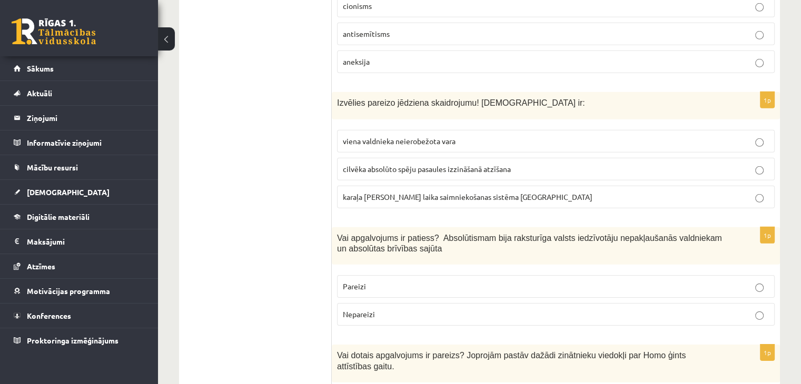
click at [525, 136] on p "viena valdnieka neierobežota vara" at bounding box center [556, 141] width 426 height 11
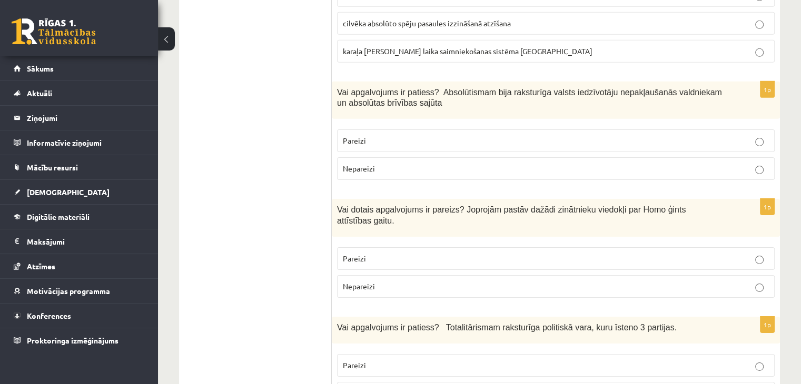
scroll to position [3385, 0]
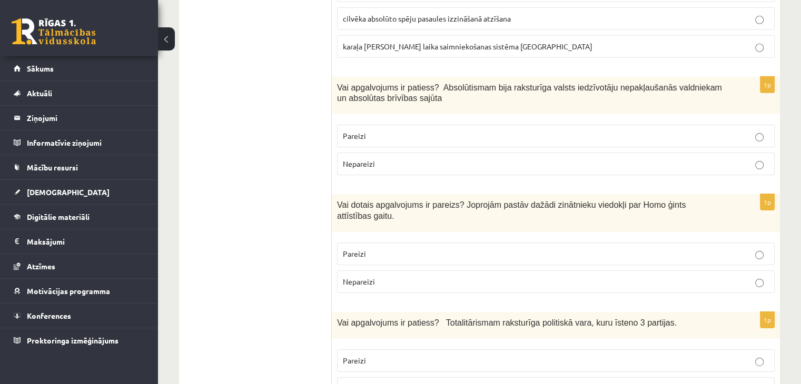
click at [513, 158] on p "Nepareizi" at bounding box center [556, 163] width 426 height 11
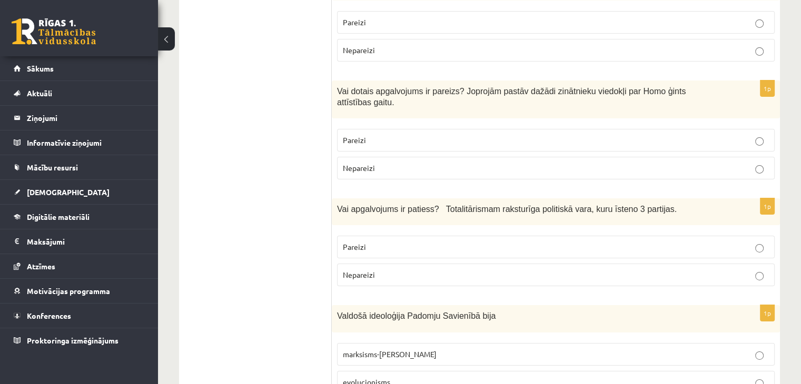
scroll to position [3504, 0]
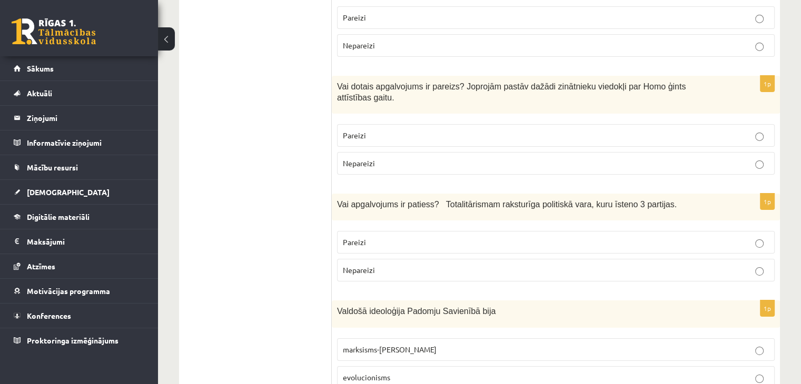
click at [472, 130] on p "Pareizi" at bounding box center [556, 135] width 426 height 11
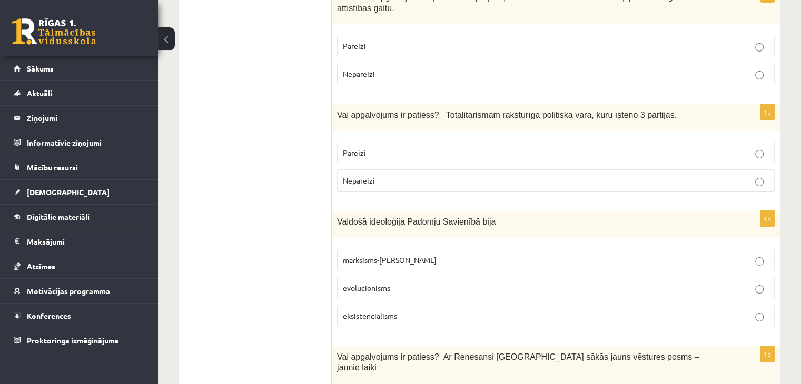
scroll to position [3598, 0]
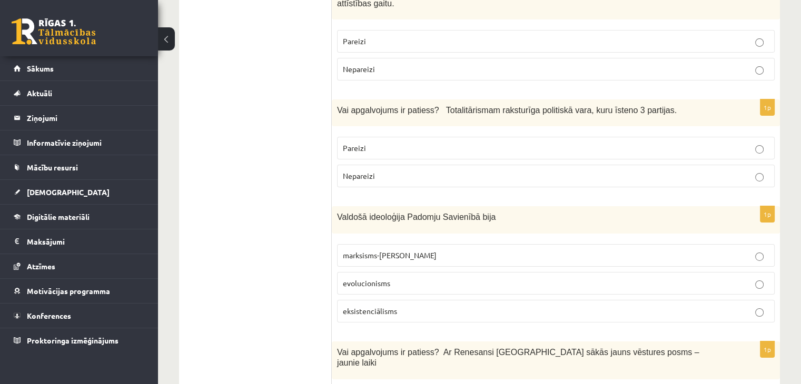
click at [534, 171] on p "Nepareizi" at bounding box center [556, 176] width 426 height 11
click at [408, 251] on span "marksisms-ļeņinisms" at bounding box center [390, 255] width 94 height 9
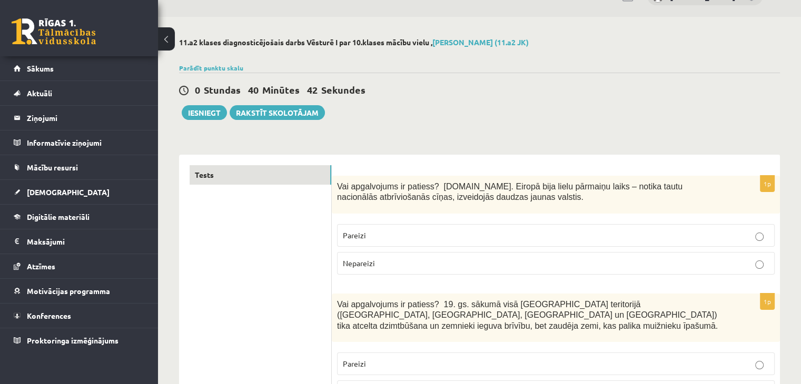
scroll to position [11, 0]
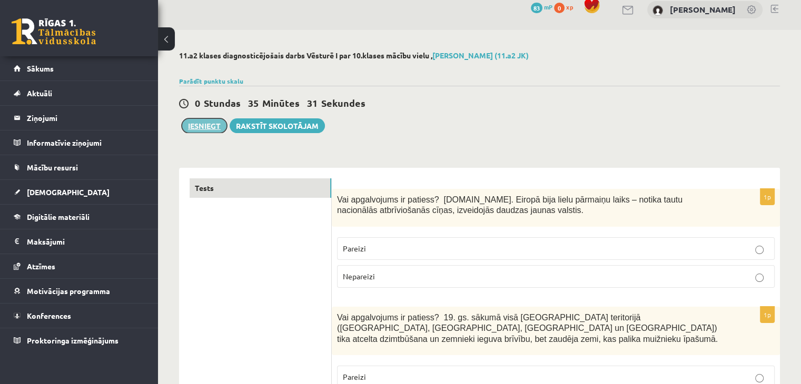
click at [211, 129] on button "Iesniegt" at bounding box center [204, 125] width 45 height 15
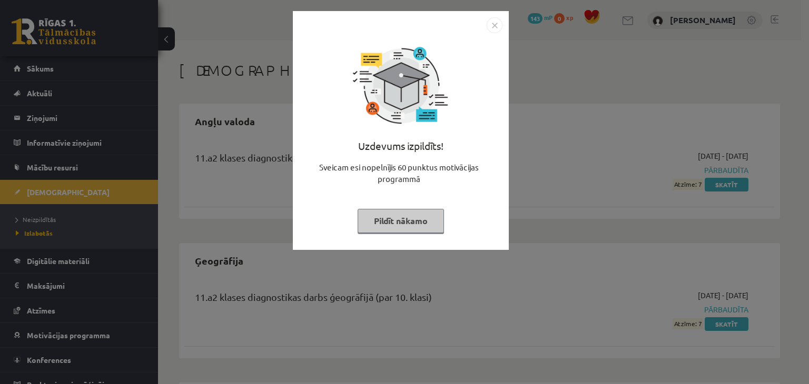
click at [430, 222] on button "Pildīt nākamo" at bounding box center [401, 221] width 86 height 24
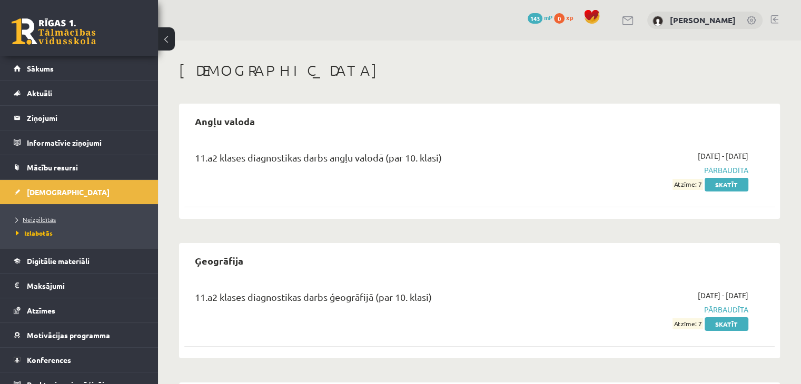
click at [33, 220] on span "Neizpildītās" at bounding box center [36, 219] width 40 height 8
